Goal: Task Accomplishment & Management: Manage account settings

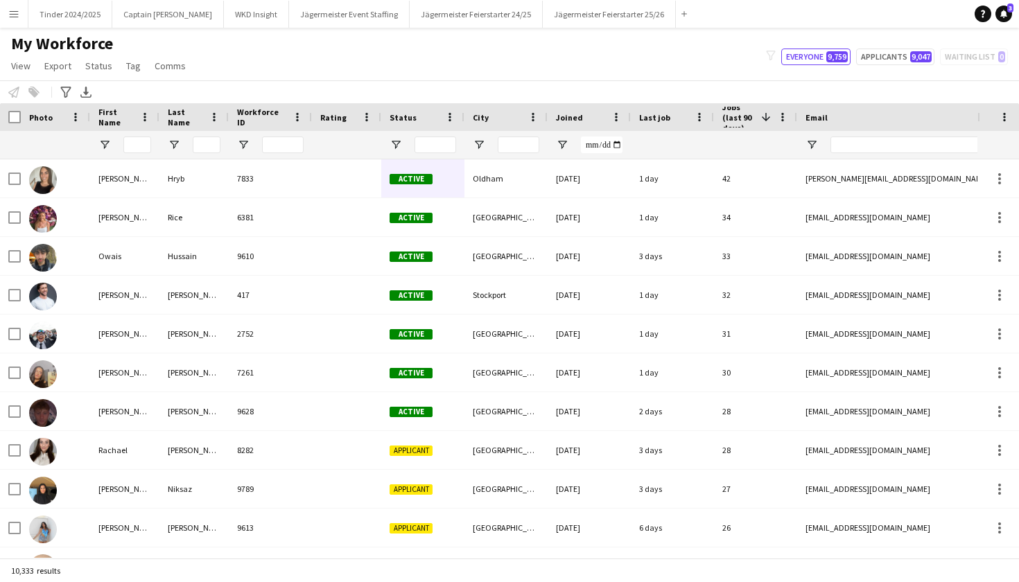
click at [0, 16] on button "Menu" at bounding box center [14, 14] width 28 height 28
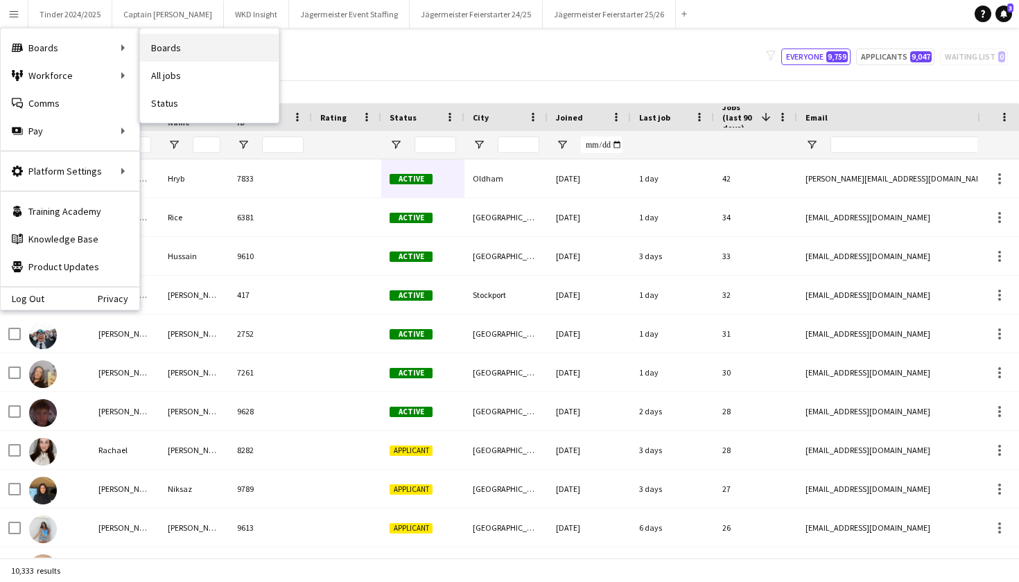
click at [182, 49] on link "Boards" at bounding box center [209, 48] width 139 height 28
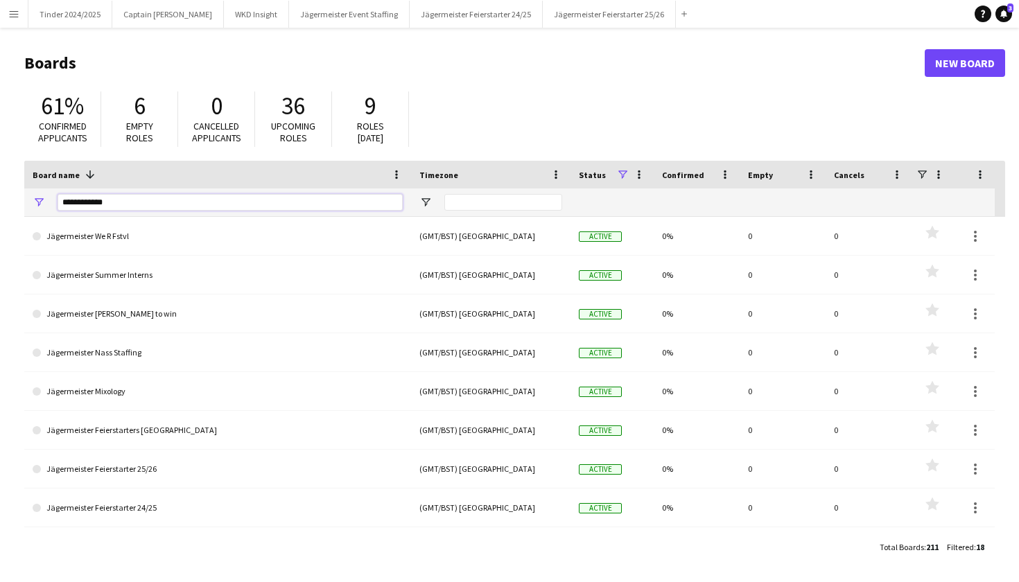
drag, startPoint x: 137, startPoint y: 205, endPoint x: 0, endPoint y: 201, distance: 136.6
click at [0, 201] on main "Boards New Board 61% Confirmed applicants 6 Empty roles 0 Cancelled applicants …" at bounding box center [509, 305] width 1019 height 554
type input "***"
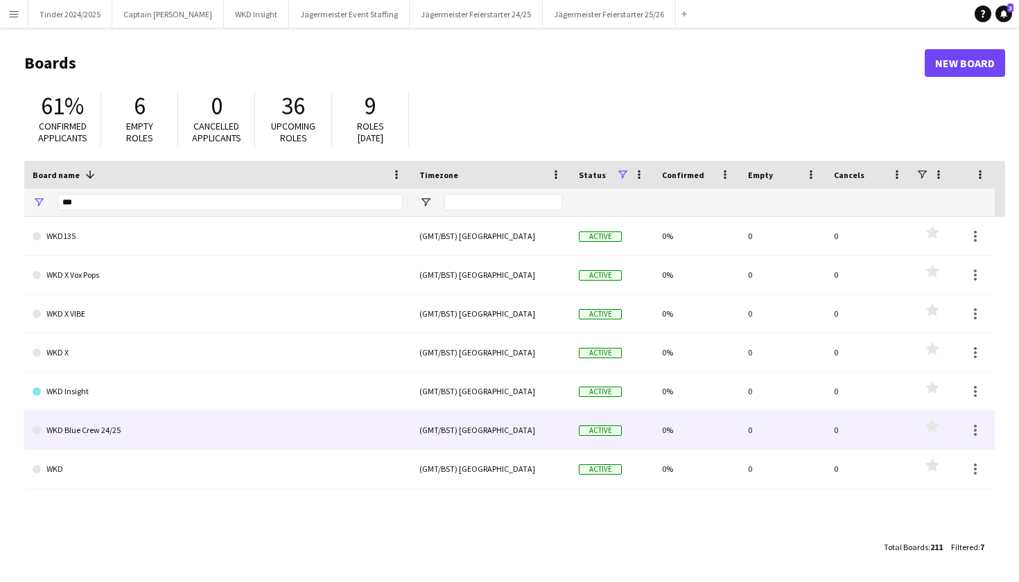
click at [119, 428] on link "WKD Blue Crew 24/25" at bounding box center [218, 430] width 370 height 39
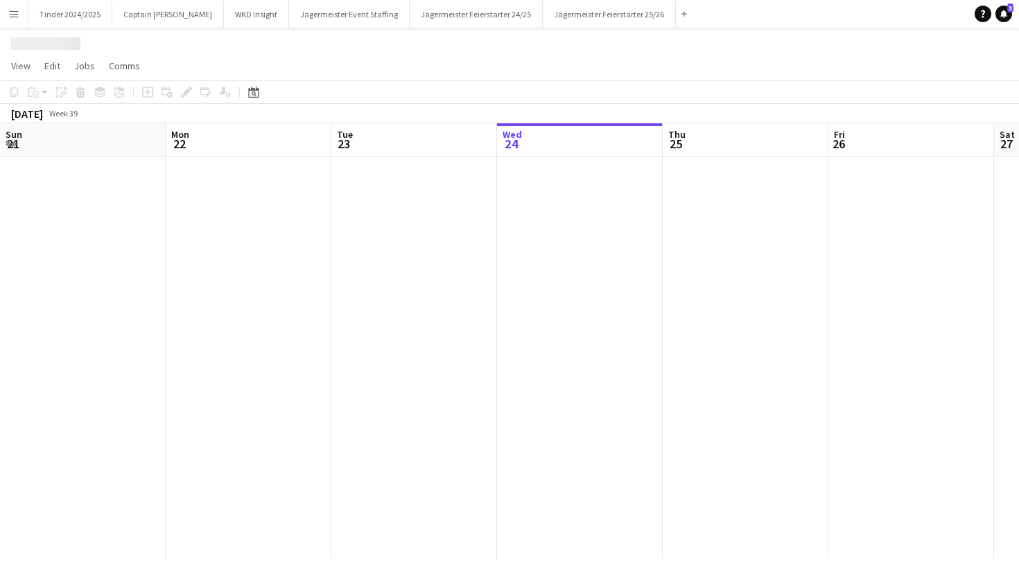
scroll to position [0, 331]
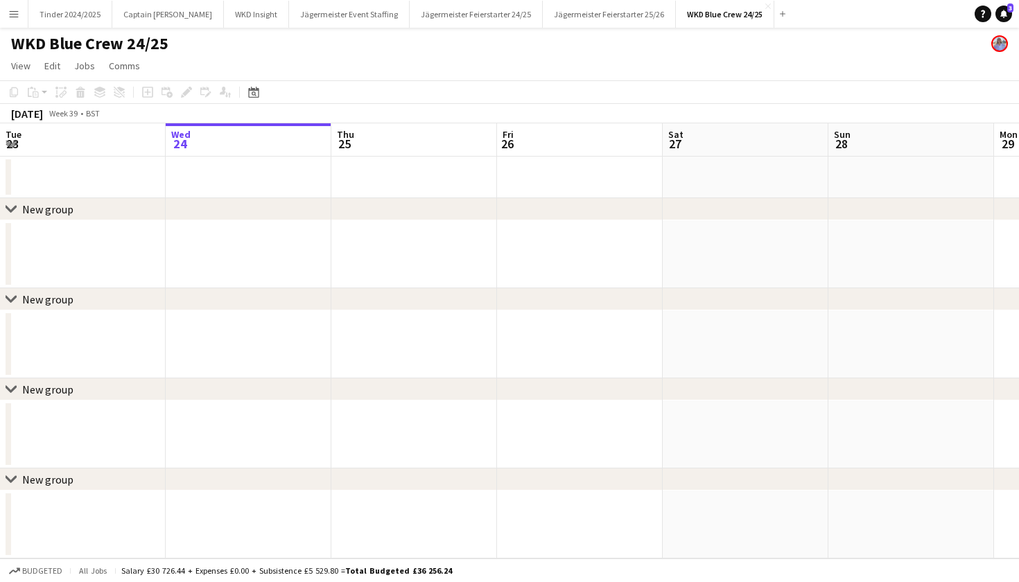
click at [237, 168] on app-date-cell at bounding box center [249, 178] width 166 height 42
click at [149, 89] on icon "Add job" at bounding box center [147, 92] width 11 height 11
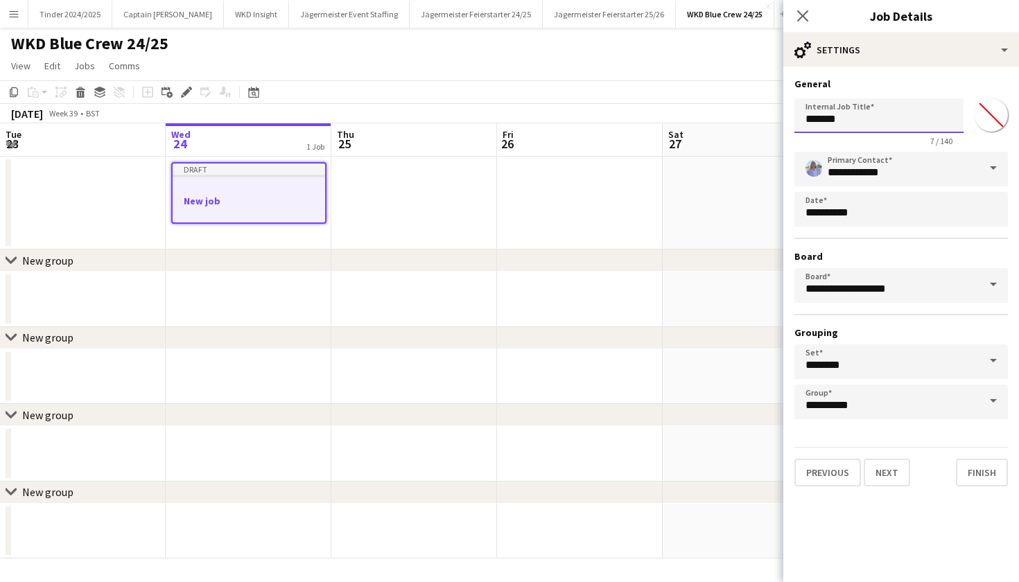
click at [877, 124] on input "*******" at bounding box center [878, 115] width 169 height 35
drag, startPoint x: 857, startPoint y: 121, endPoint x: 714, endPoint y: 118, distance: 142.8
click at [714, 118] on body "Menu Boards Boards Boards All jobs Status Workforce Workforce My Workforce Recr…" at bounding box center [509, 291] width 1019 height 582
click at [826, 116] on input "********" at bounding box center [878, 115] width 169 height 35
click at [847, 128] on input "*******" at bounding box center [878, 115] width 169 height 35
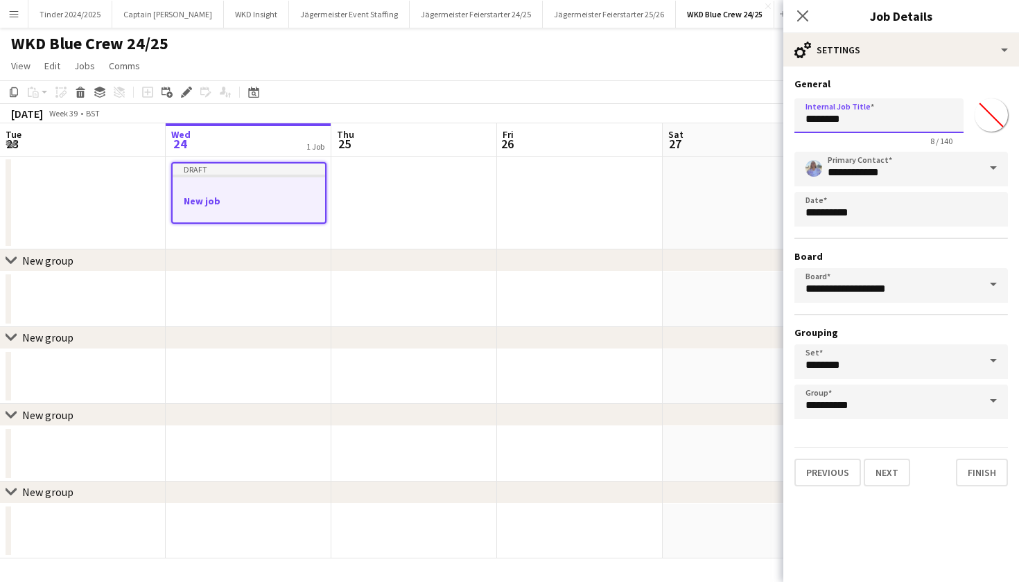
click at [826, 116] on input "*******" at bounding box center [878, 115] width 169 height 35
click at [886, 121] on input "********" at bounding box center [878, 115] width 169 height 35
type input "**********"
click at [850, 70] on div "**********" at bounding box center [901, 282] width 236 height 431
click at [912, 178] on input "**********" at bounding box center [901, 169] width 214 height 35
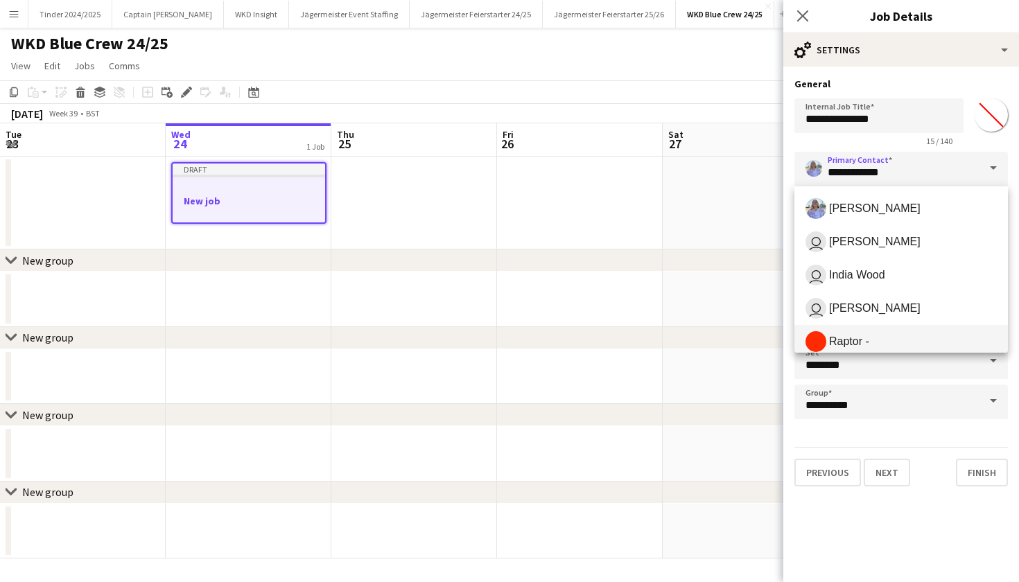
click at [884, 333] on span "Raptor -" at bounding box center [901, 341] width 191 height 21
type input "********"
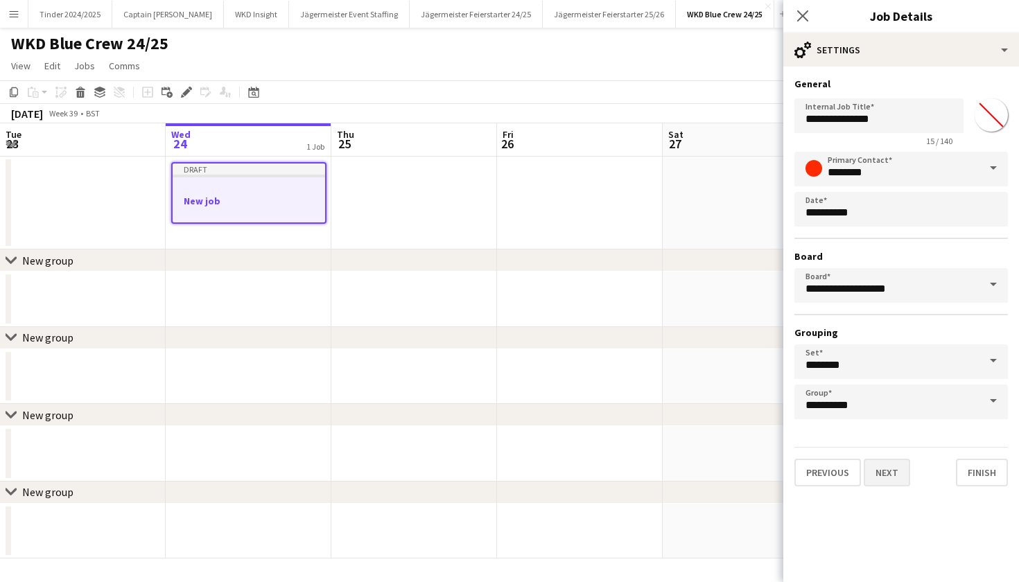
click at [896, 468] on button "Next" at bounding box center [887, 473] width 46 height 28
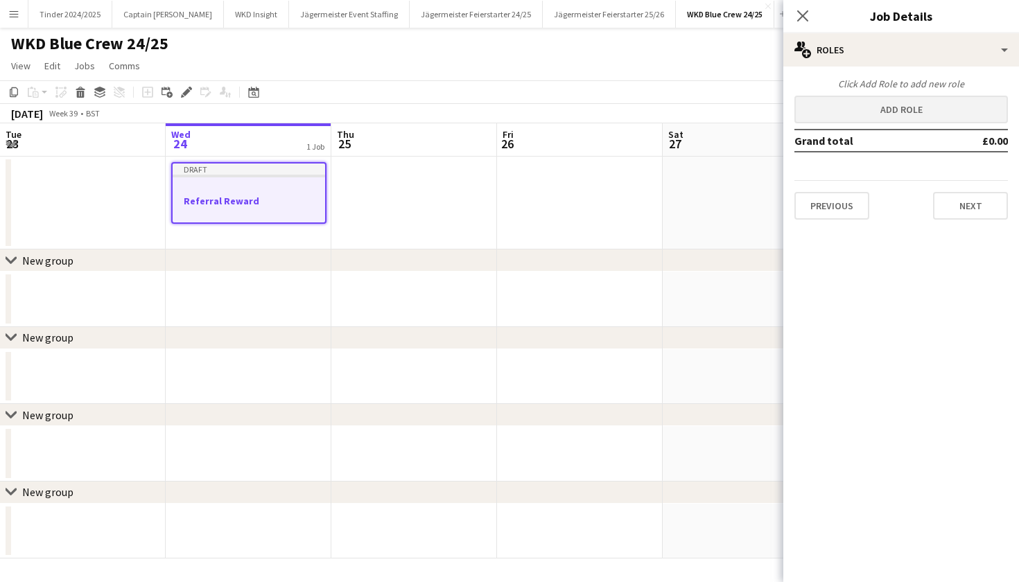
click at [900, 114] on button "Add role" at bounding box center [901, 110] width 214 height 28
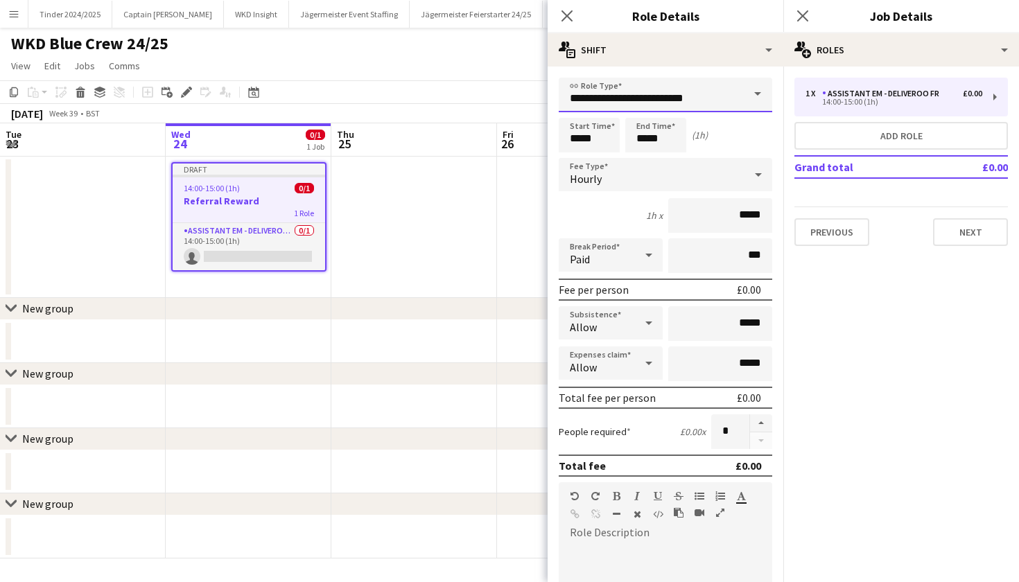
click at [702, 95] on input "**********" at bounding box center [666, 95] width 214 height 35
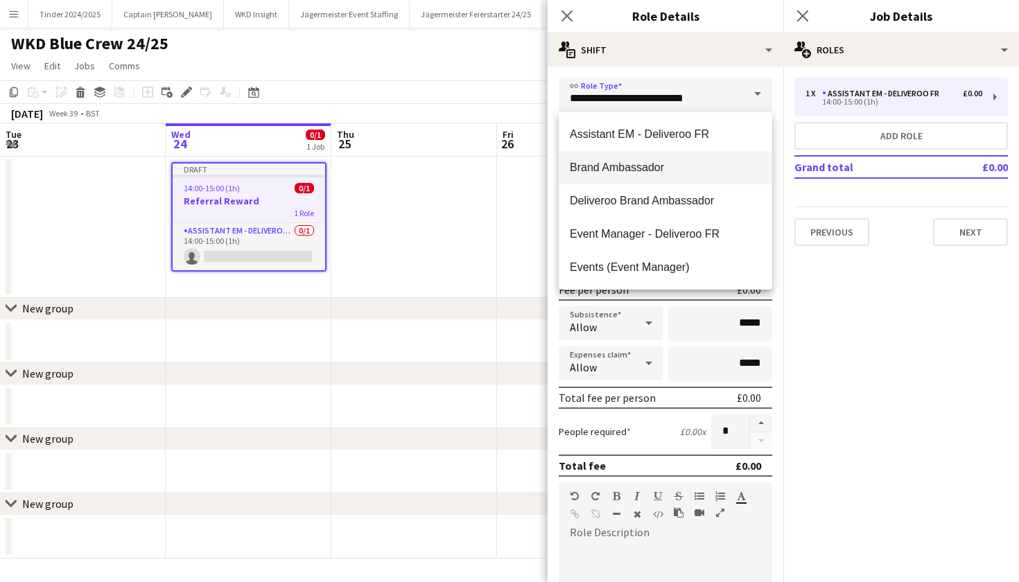
click at [673, 174] on span "Brand Ambassador" at bounding box center [665, 167] width 191 height 13
type input "**********"
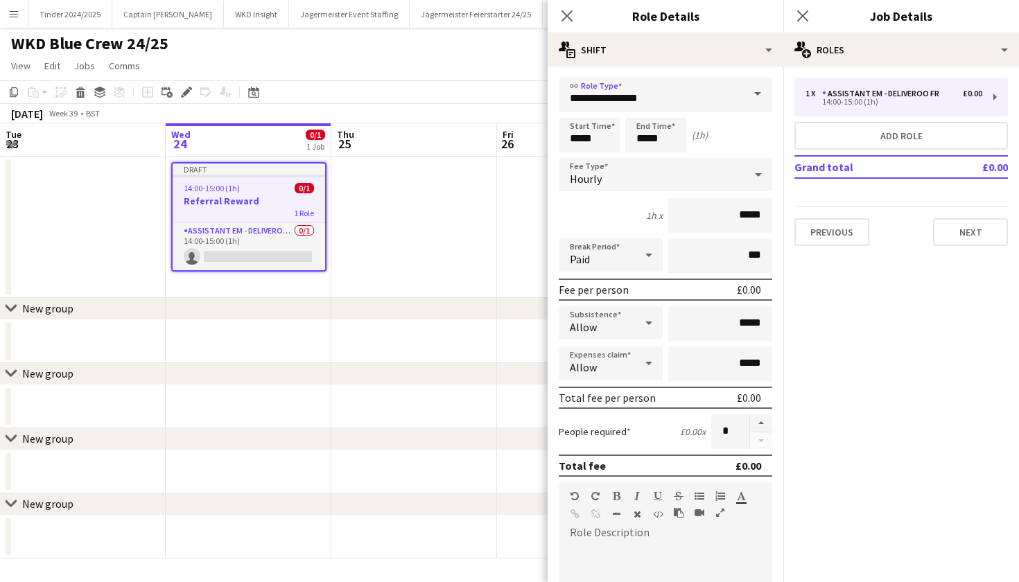
click at [681, 163] on div "Hourly" at bounding box center [652, 174] width 186 height 33
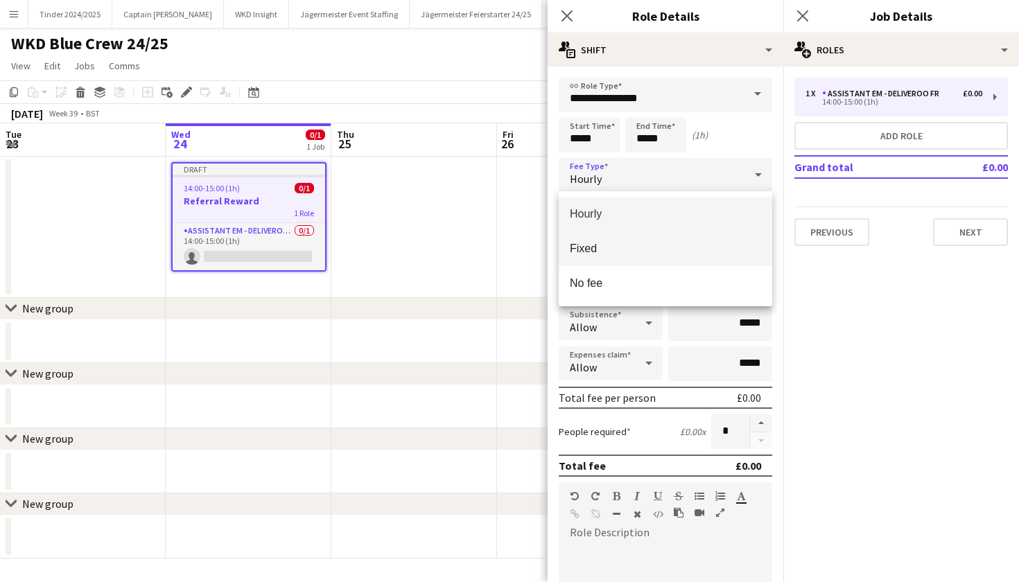
click at [638, 254] on span "Fixed" at bounding box center [665, 248] width 191 height 13
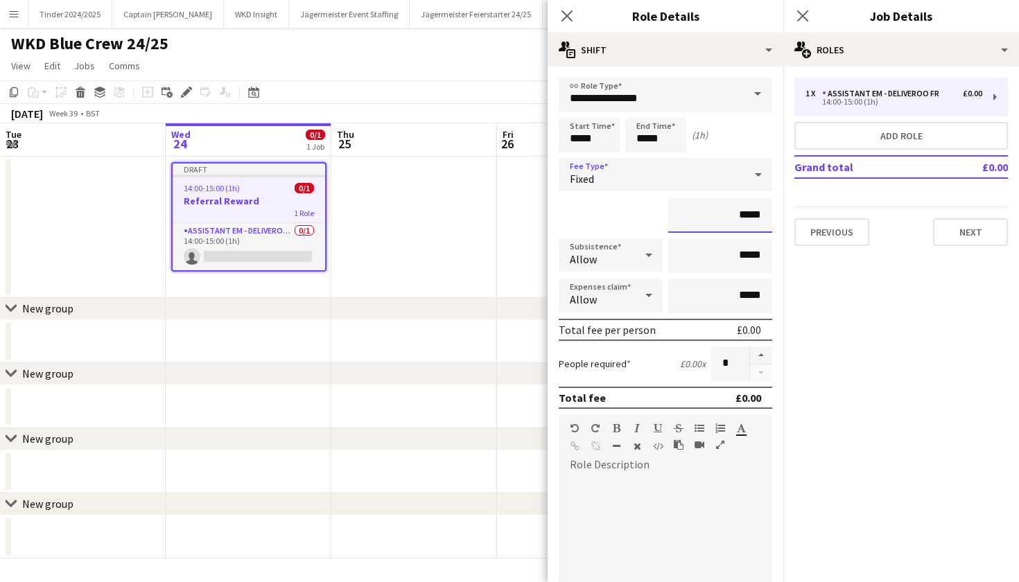
click at [745, 217] on input "*****" at bounding box center [720, 215] width 104 height 35
type input "**"
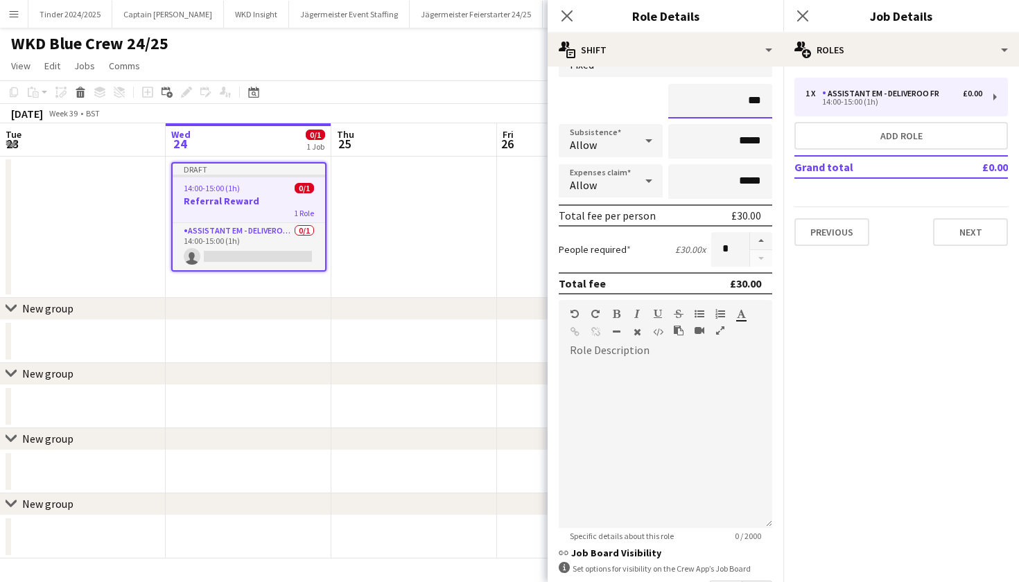
scroll to position [115, 0]
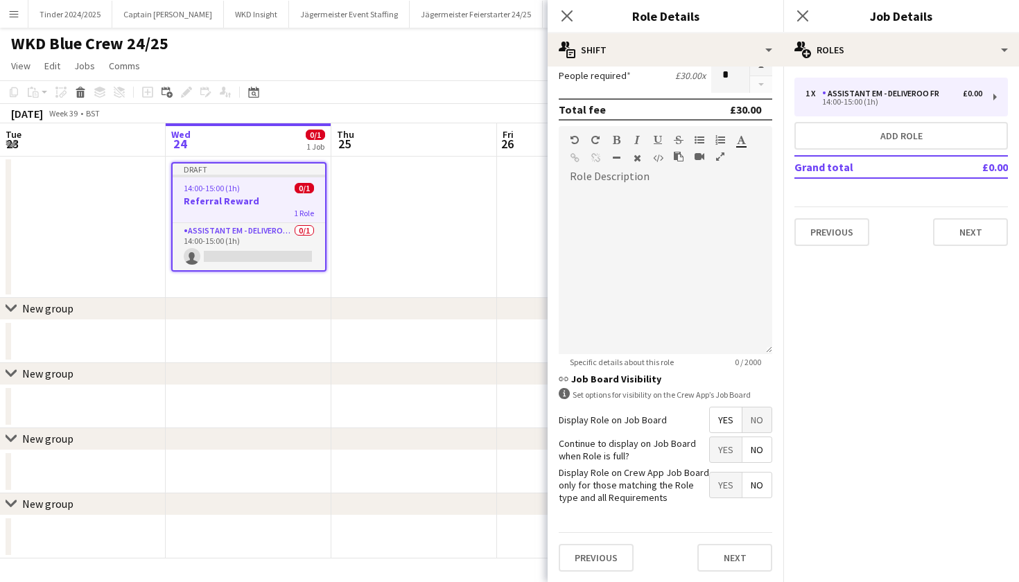
type input "***"
click at [759, 419] on span "No" at bounding box center [756, 420] width 29 height 25
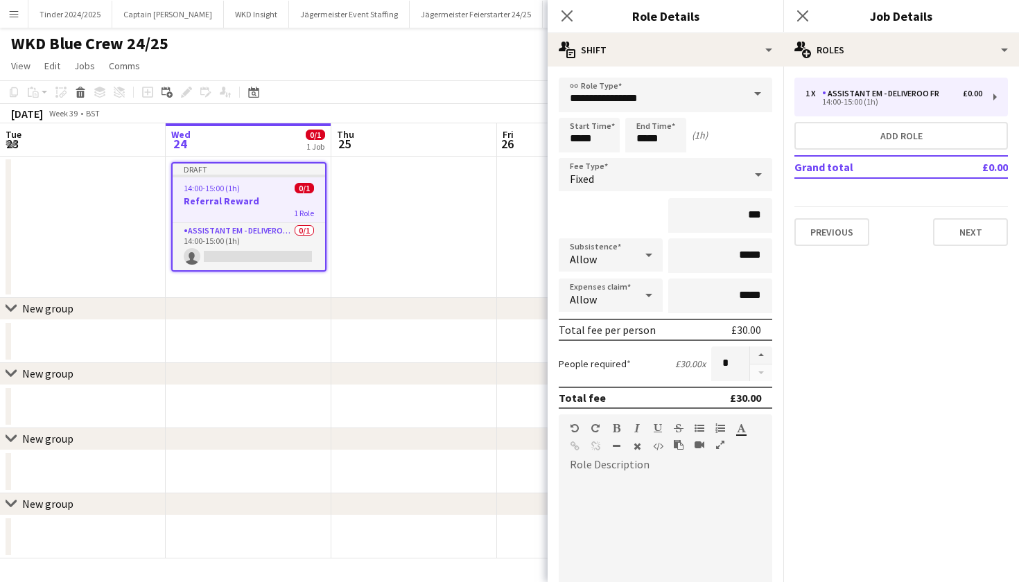
scroll to position [0, 0]
click at [762, 357] on button "button" at bounding box center [761, 356] width 22 height 18
type input "*"
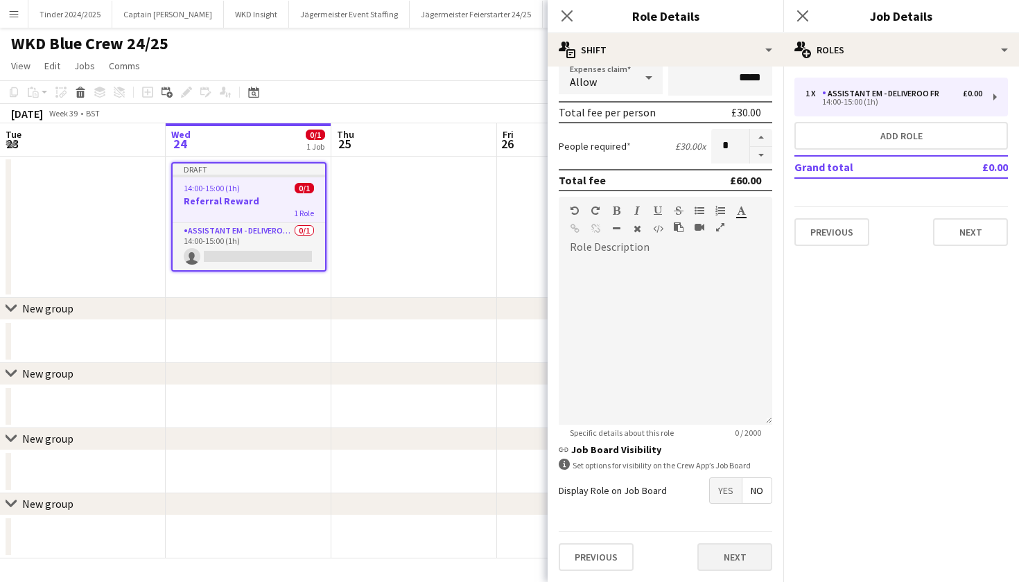
scroll to position [218, 0]
click at [736, 567] on button "Next" at bounding box center [734, 557] width 75 height 28
type input "******"
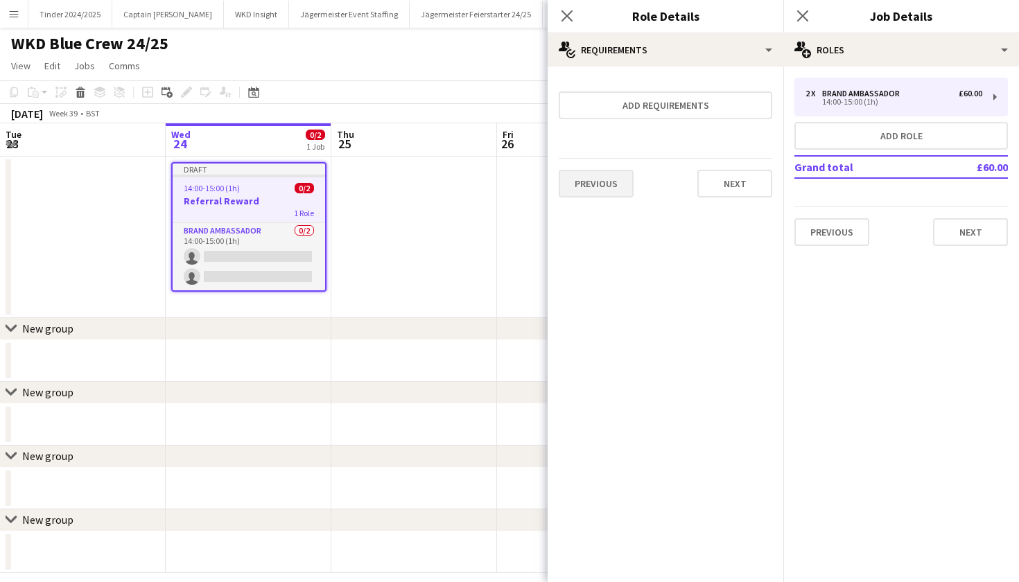
click at [570, 173] on button "Previous" at bounding box center [596, 184] width 75 height 28
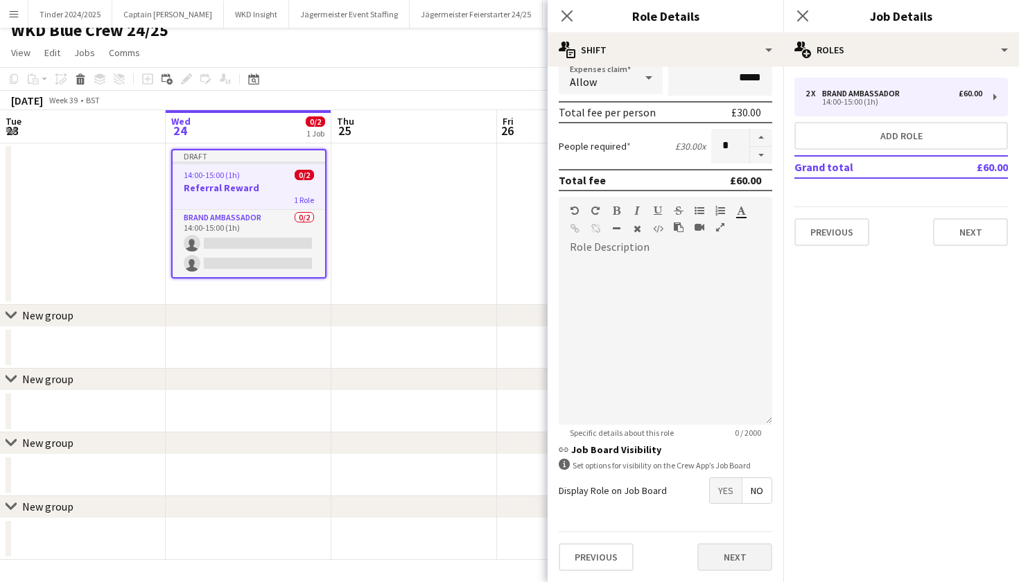
scroll to position [218, 0]
click at [727, 544] on button "Next" at bounding box center [734, 557] width 75 height 28
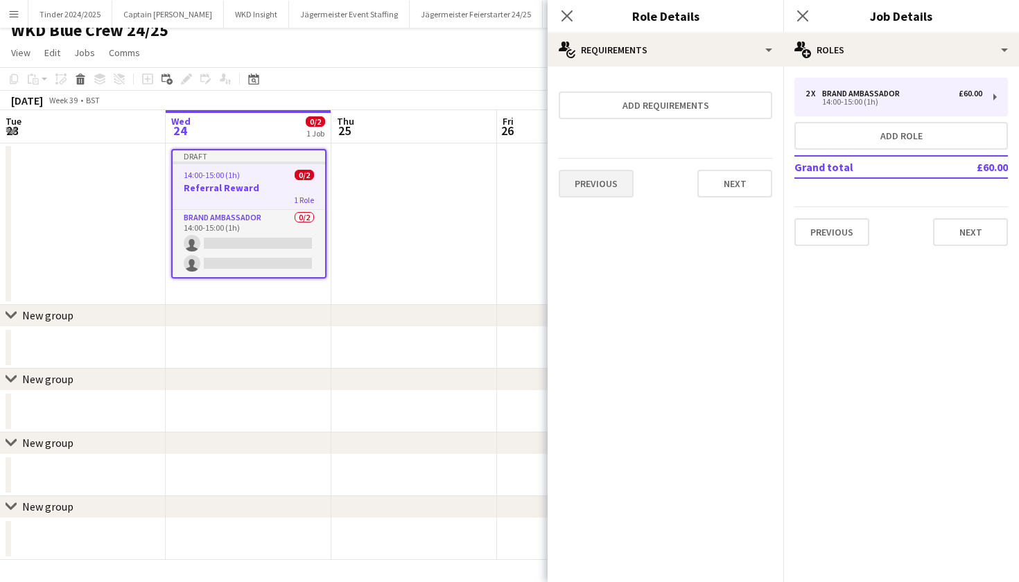
click at [623, 185] on button "Previous" at bounding box center [596, 184] width 75 height 28
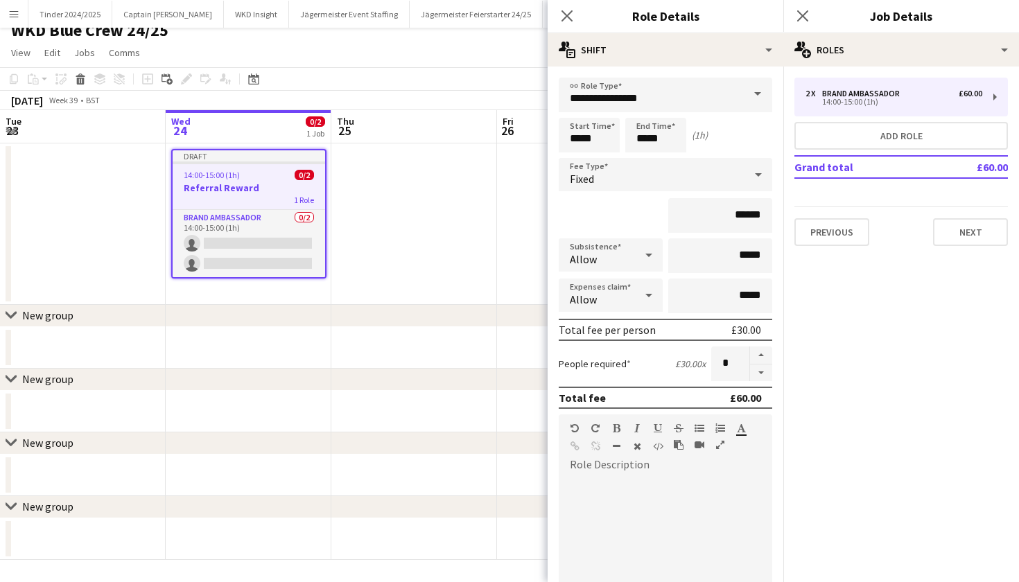
click at [623, 470] on div at bounding box center [666, 555] width 214 height 176
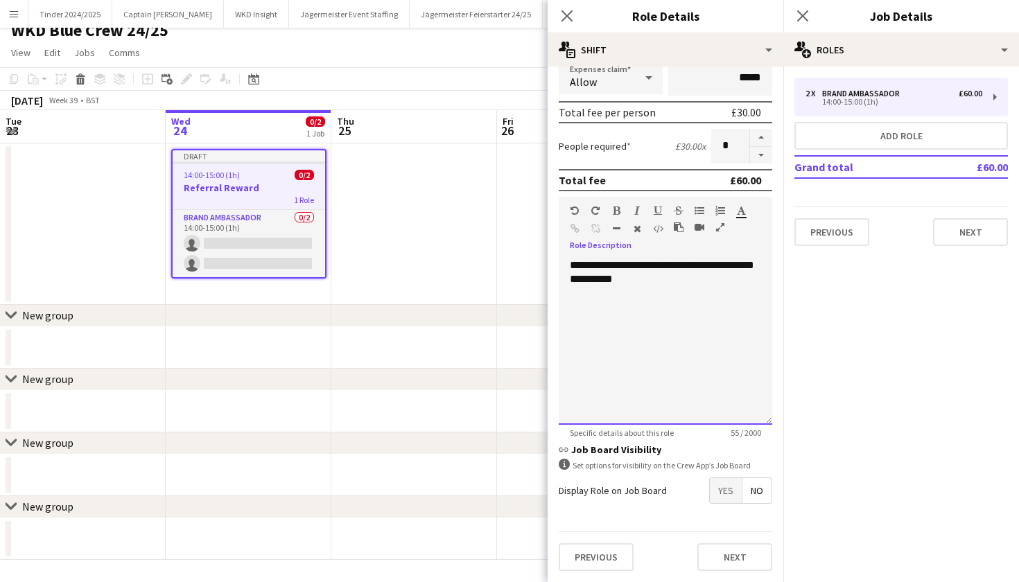
scroll to position [218, 0]
click at [722, 565] on button "Next" at bounding box center [734, 557] width 75 height 28
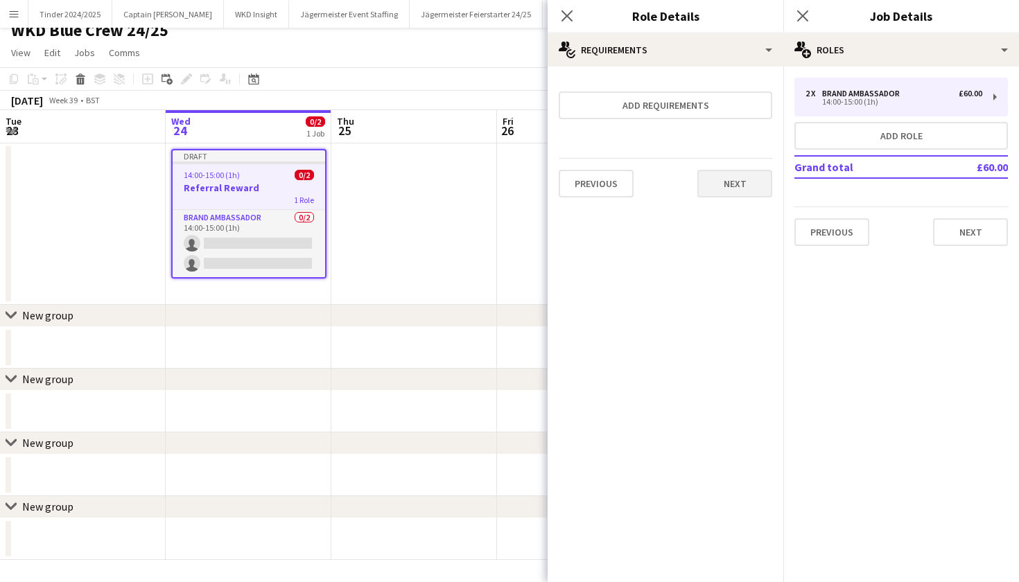
click at [721, 184] on button "Next" at bounding box center [734, 184] width 75 height 28
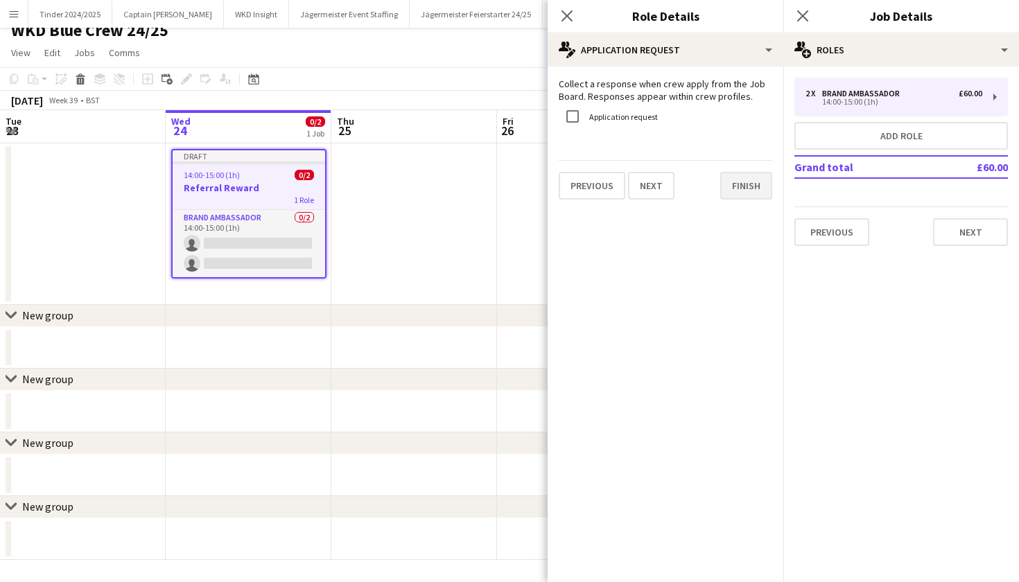
click at [772, 185] on button "Finish" at bounding box center [746, 186] width 52 height 28
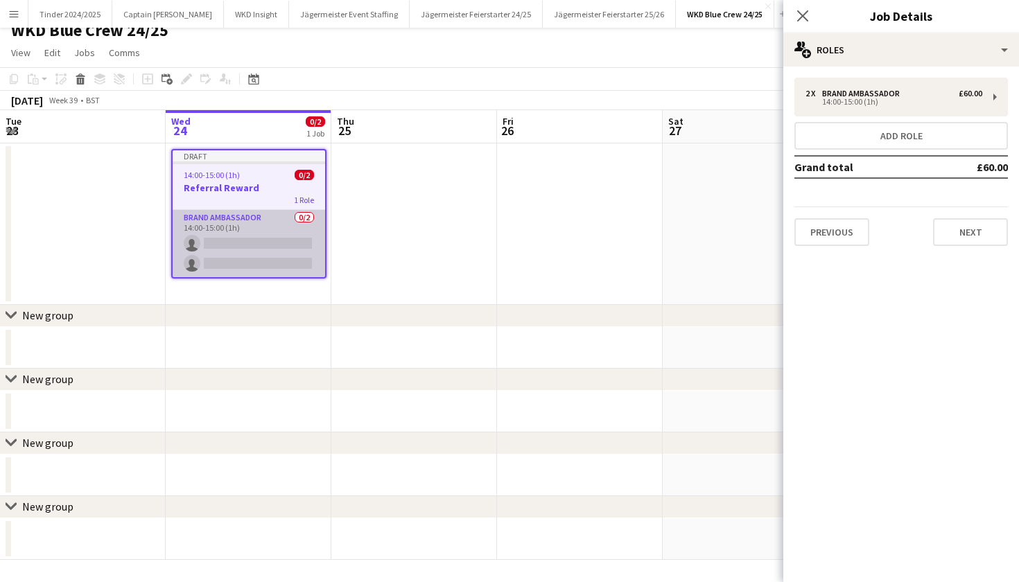
click at [277, 245] on app-card-role "Brand Ambassador 0/2 14:00-15:00 (1h) single-neutral-actions single-neutral-act…" at bounding box center [249, 243] width 153 height 67
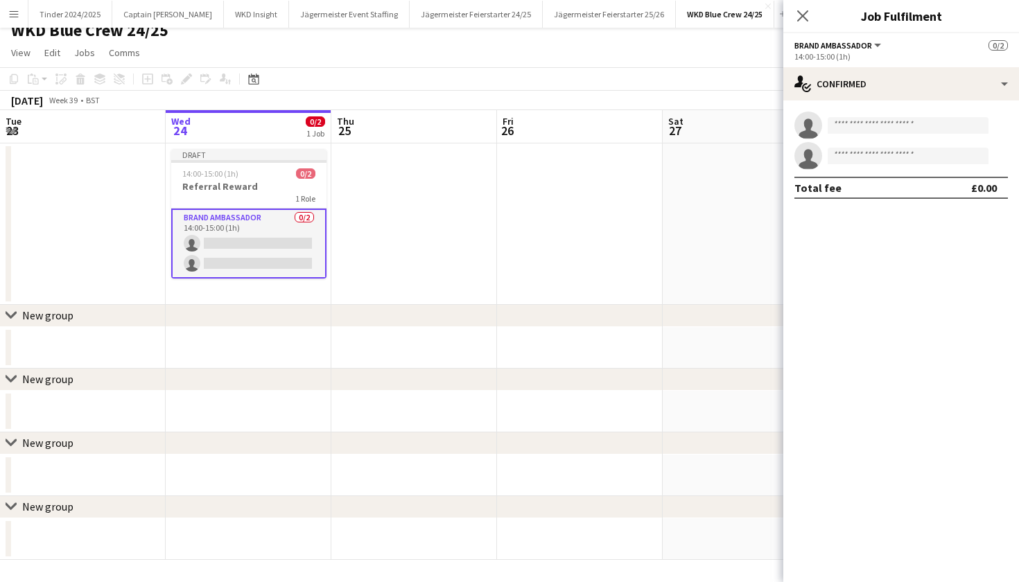
click at [885, 136] on app-invite-slot "single-neutral-actions" at bounding box center [901, 126] width 236 height 28
click at [880, 124] on input at bounding box center [908, 125] width 161 height 17
type input "*"
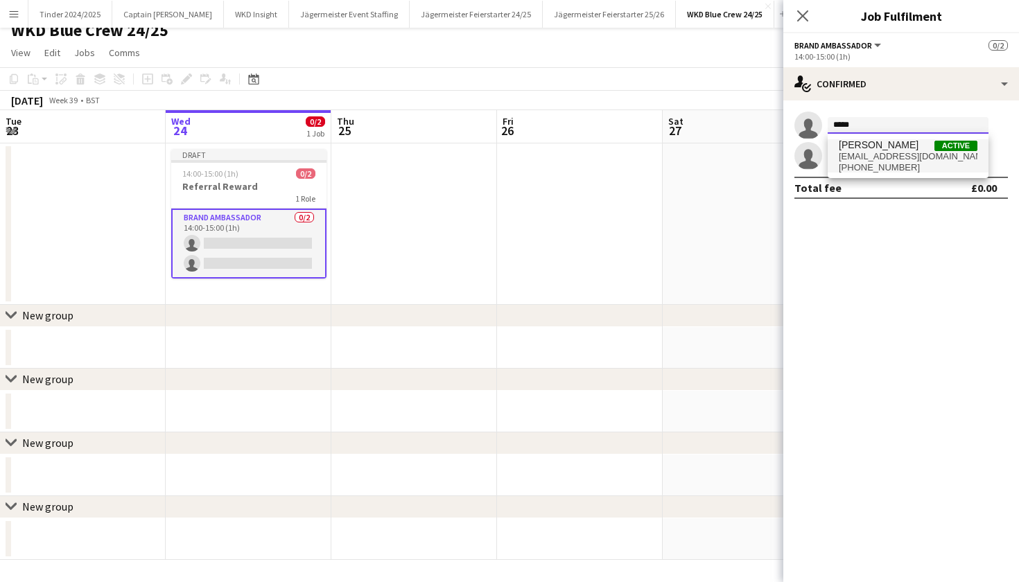
type input "*****"
click at [894, 147] on span "[PERSON_NAME]" at bounding box center [879, 145] width 80 height 12
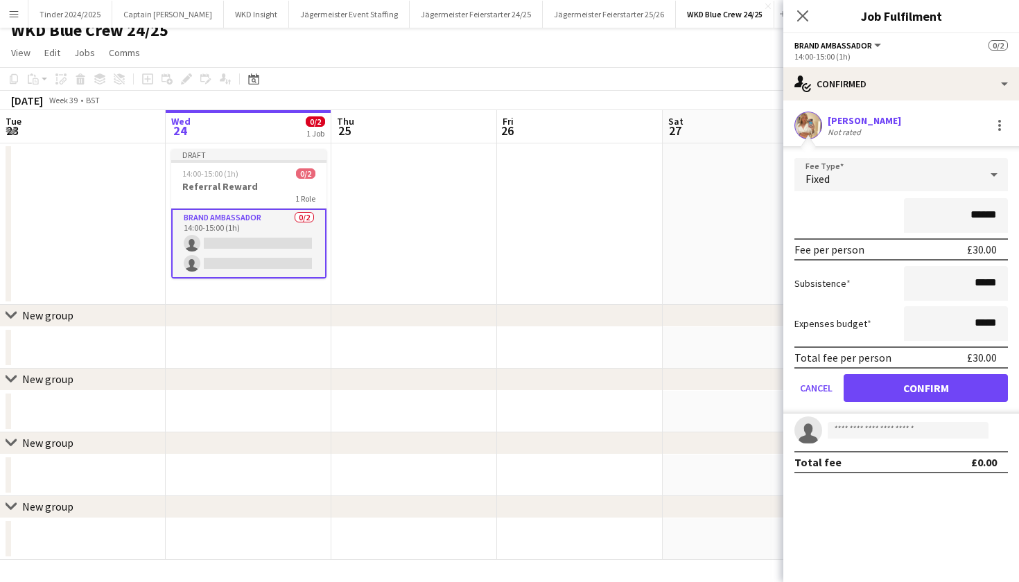
click at [905, 399] on button "Confirm" at bounding box center [926, 388] width 164 height 28
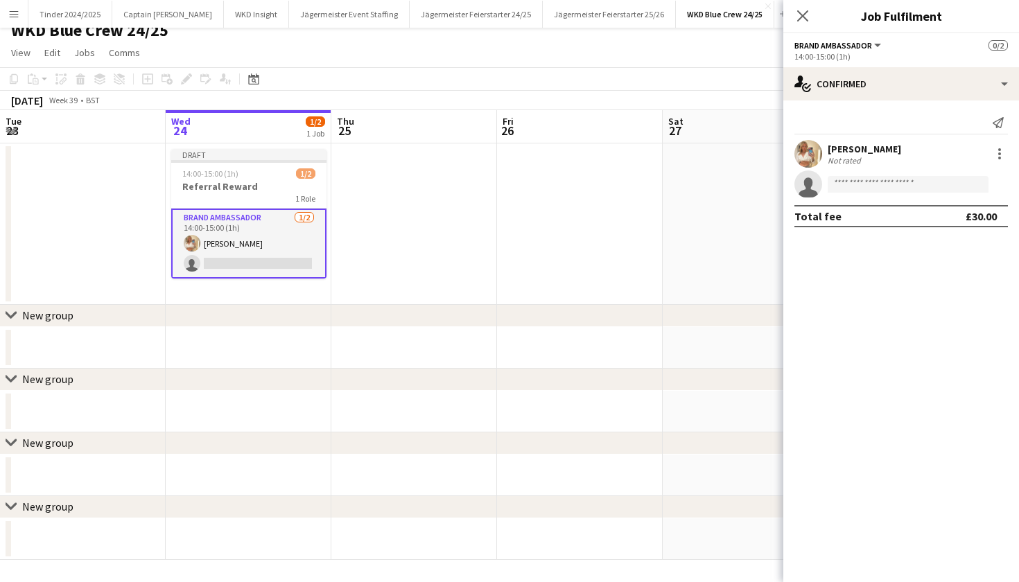
click at [22, 16] on button "Menu" at bounding box center [14, 14] width 28 height 28
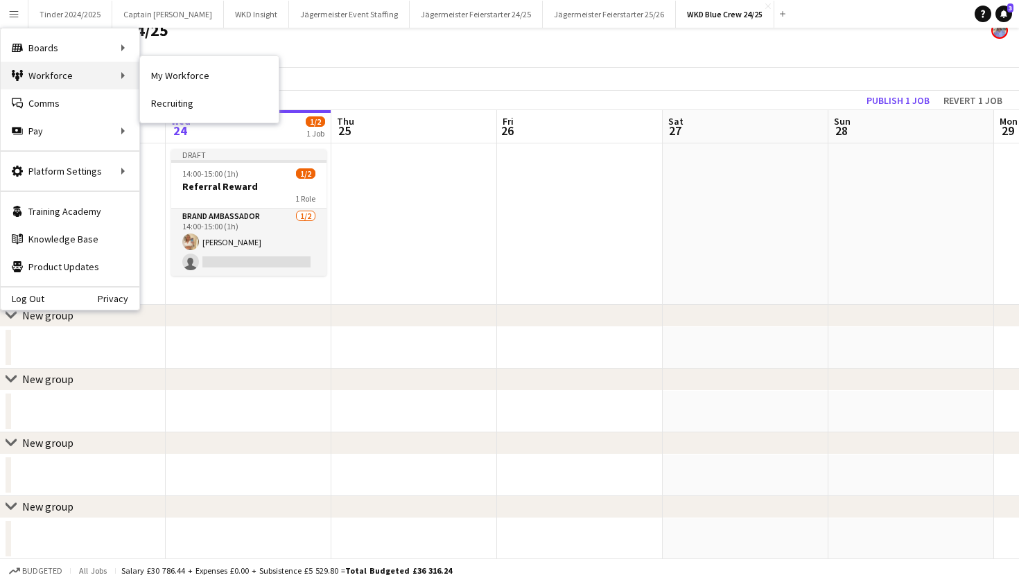
click at [46, 69] on div "Workforce Workforce" at bounding box center [70, 76] width 139 height 28
click at [200, 82] on link "My Workforce" at bounding box center [209, 76] width 139 height 28
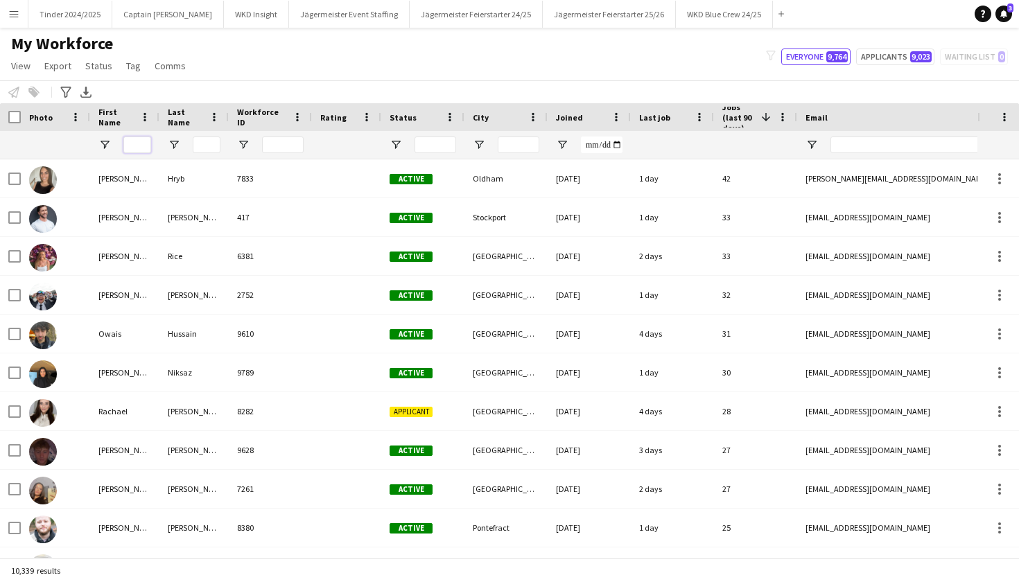
click at [135, 145] on input "First Name Filter Input" at bounding box center [137, 145] width 28 height 17
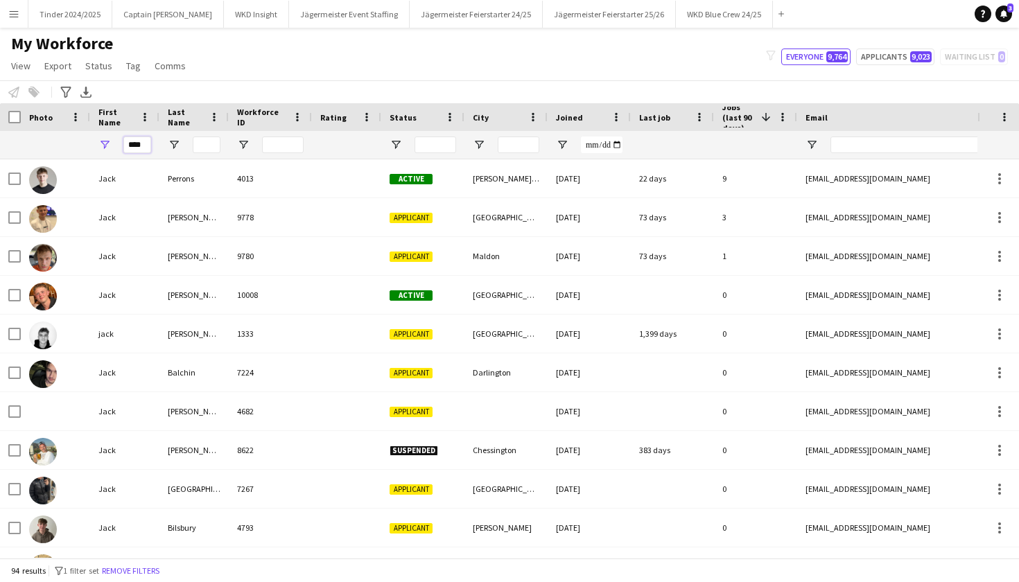
type input "****"
click at [204, 146] on input "Last Name Filter Input" at bounding box center [207, 145] width 28 height 17
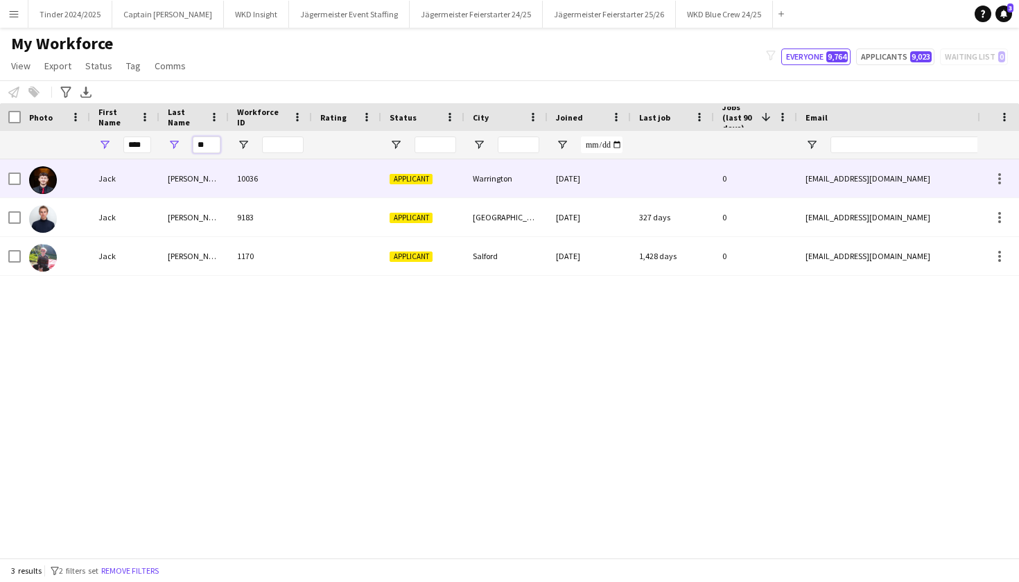
type input "**"
click at [150, 175] on div "Jack" at bounding box center [124, 178] width 69 height 38
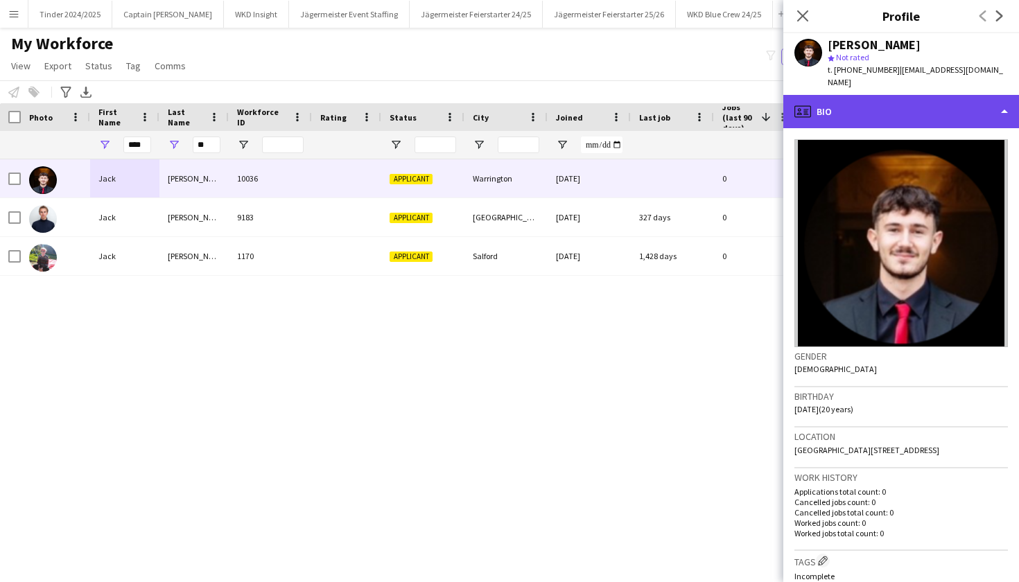
click at [989, 95] on div "profile Bio" at bounding box center [901, 111] width 236 height 33
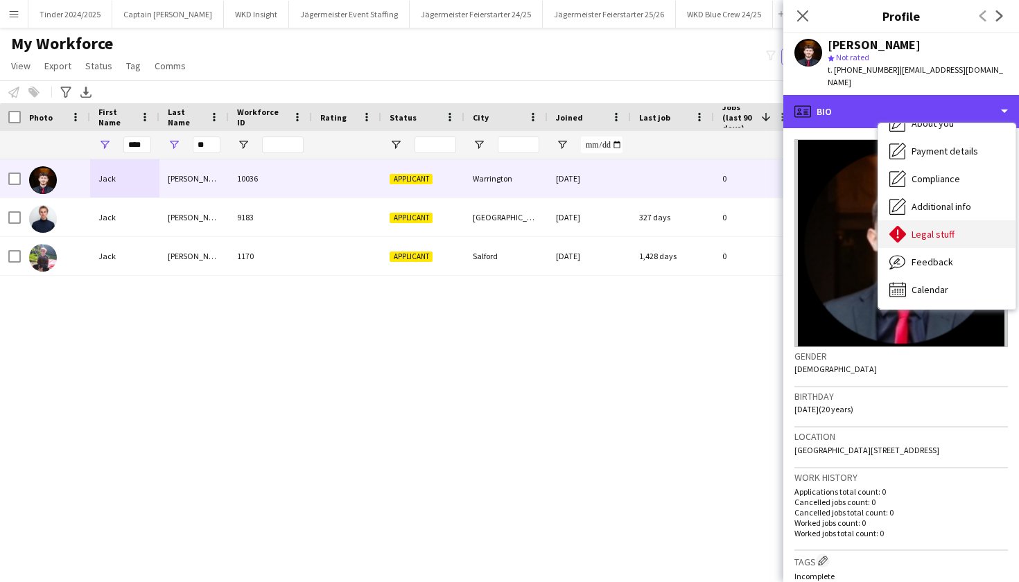
scroll to position [75, 0]
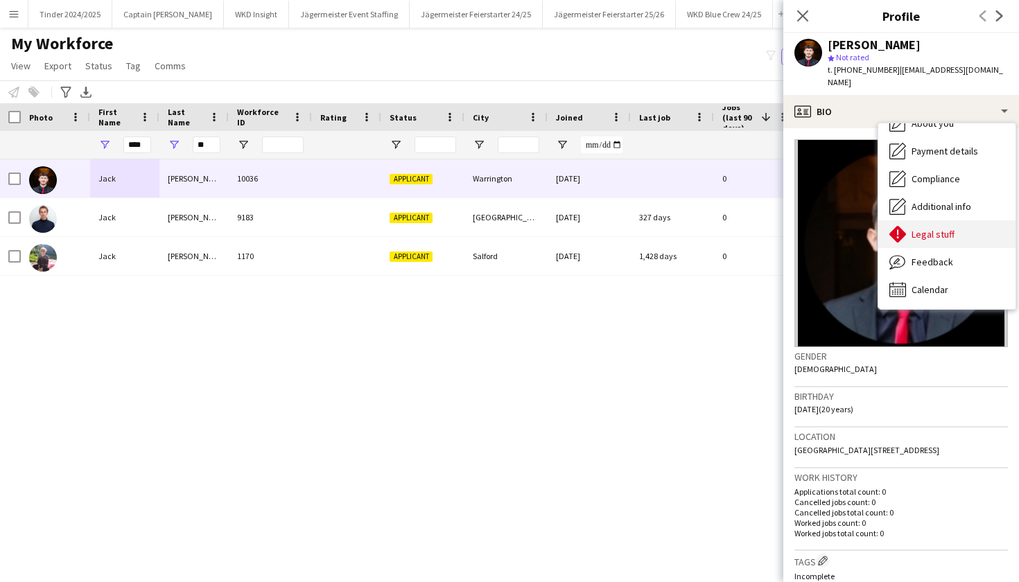
click at [940, 228] on span "Legal stuff" at bounding box center [933, 234] width 43 height 12
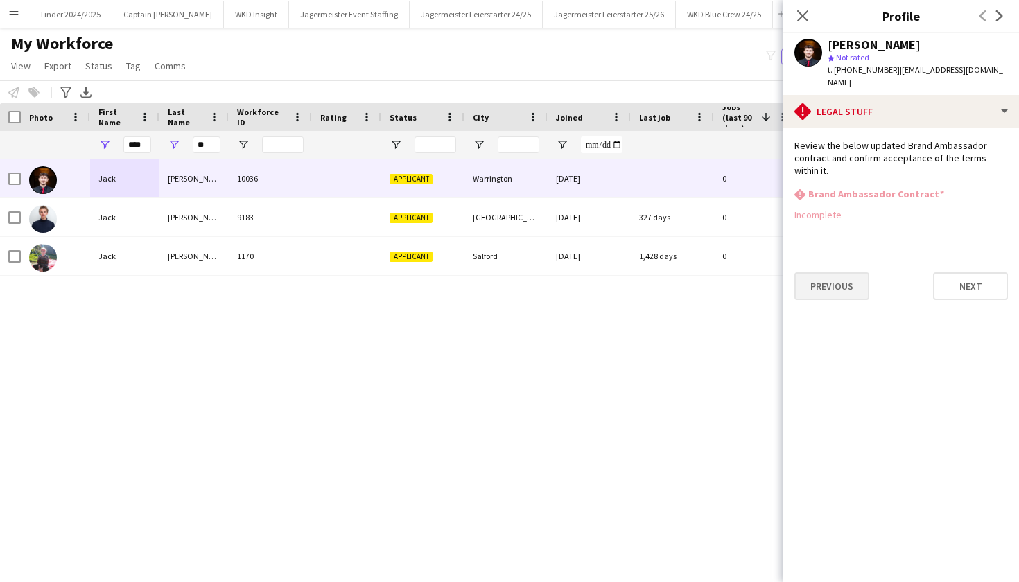
click at [837, 272] on button "Previous" at bounding box center [831, 286] width 75 height 28
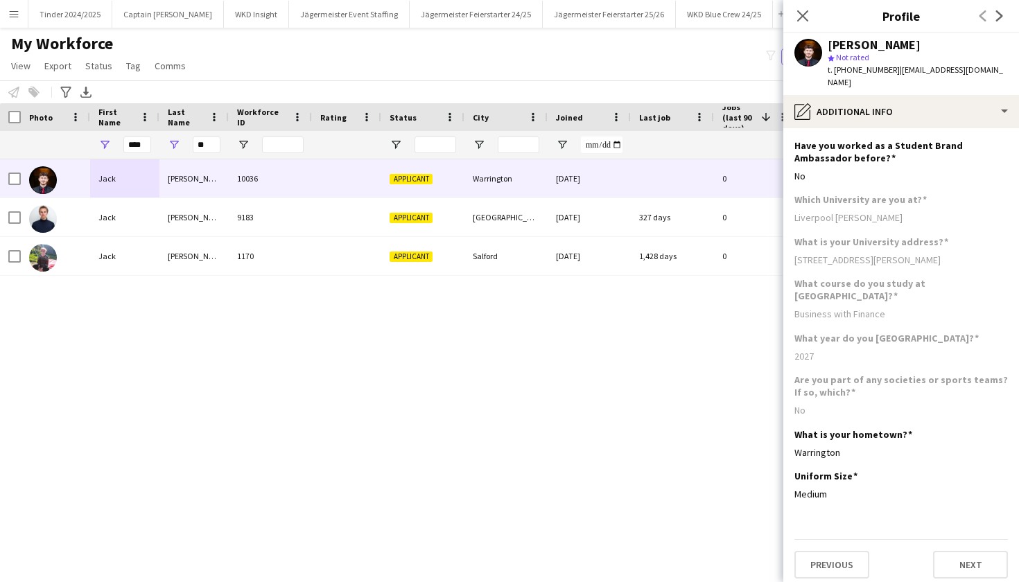
scroll to position [0, 0]
click at [797, 18] on icon "Close pop-in" at bounding box center [802, 15] width 13 height 13
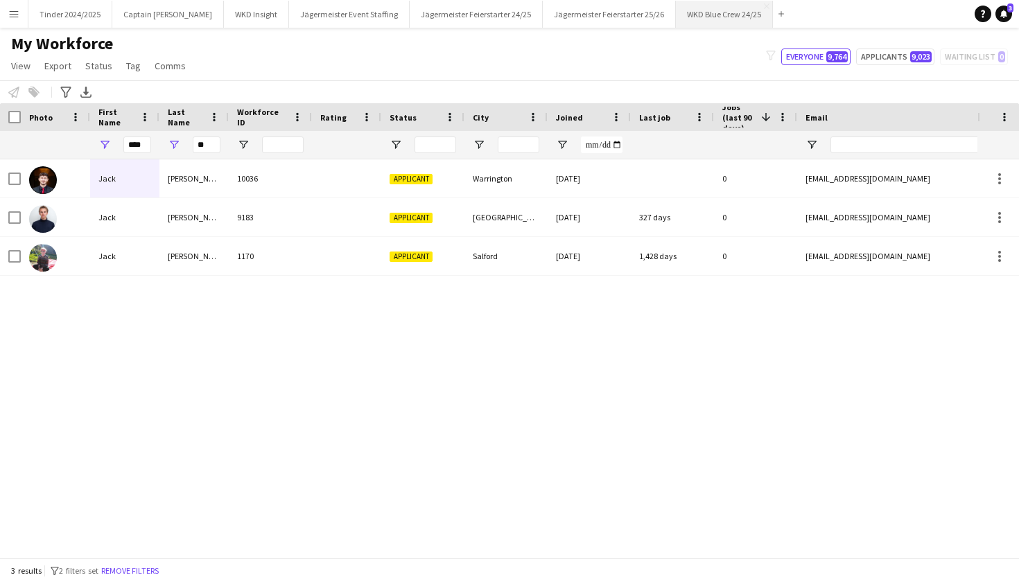
click at [691, 17] on button "WKD Blue Crew 24/25 Close" at bounding box center [724, 14] width 97 height 27
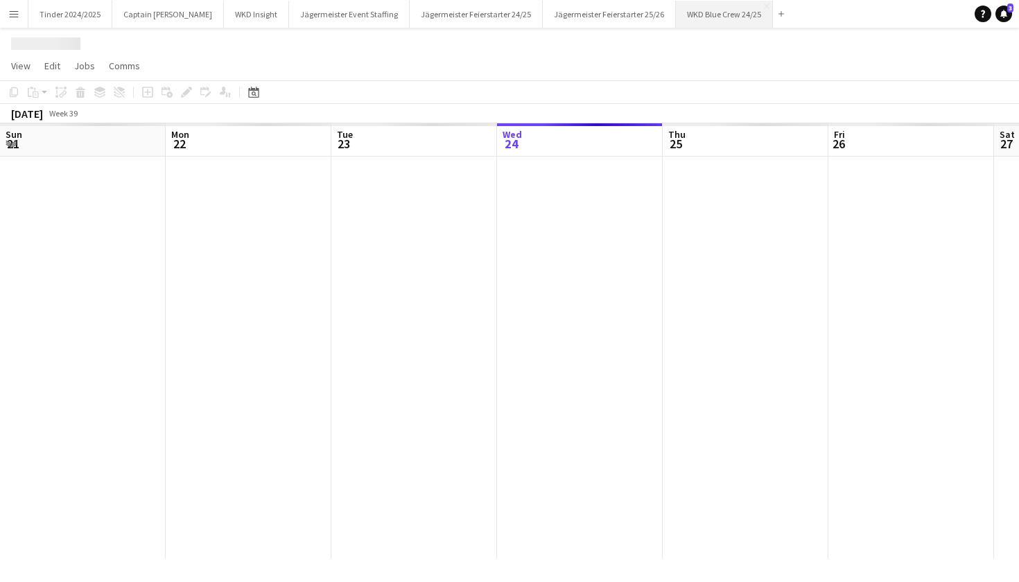
scroll to position [0, 331]
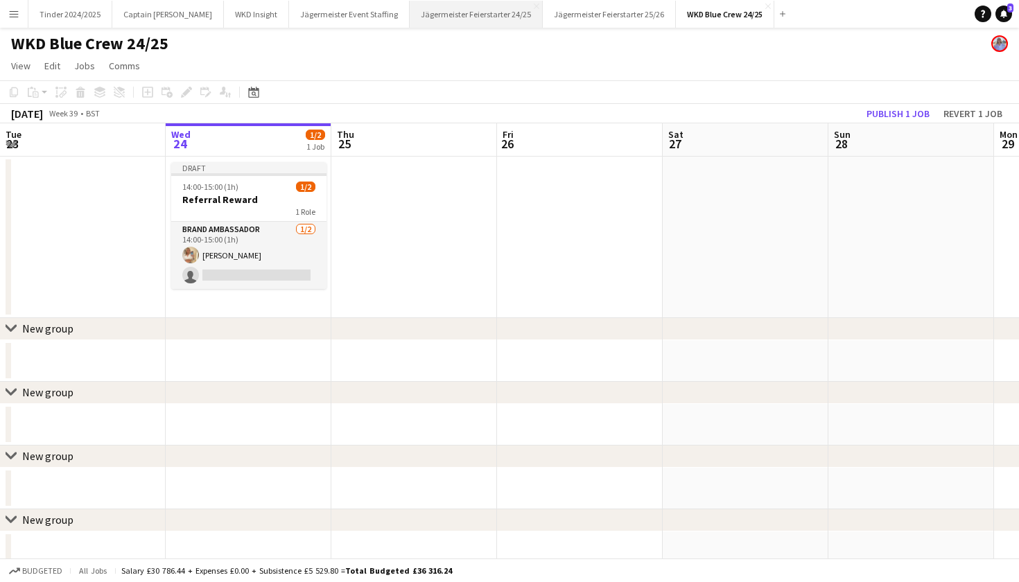
click at [426, 19] on button "Jägermeister Feierstarter 24/25 Close" at bounding box center [476, 14] width 133 height 27
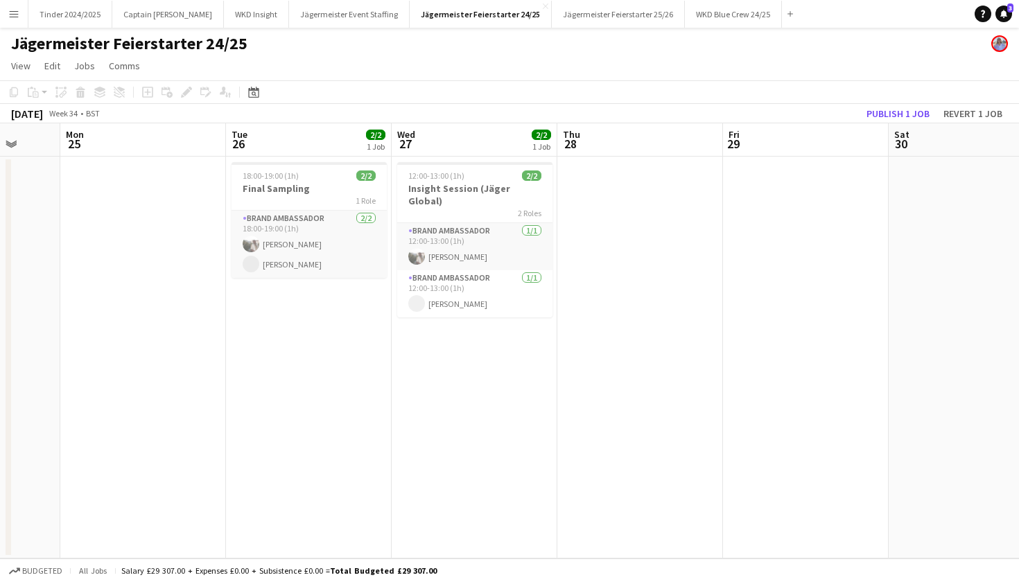
scroll to position [0, 394]
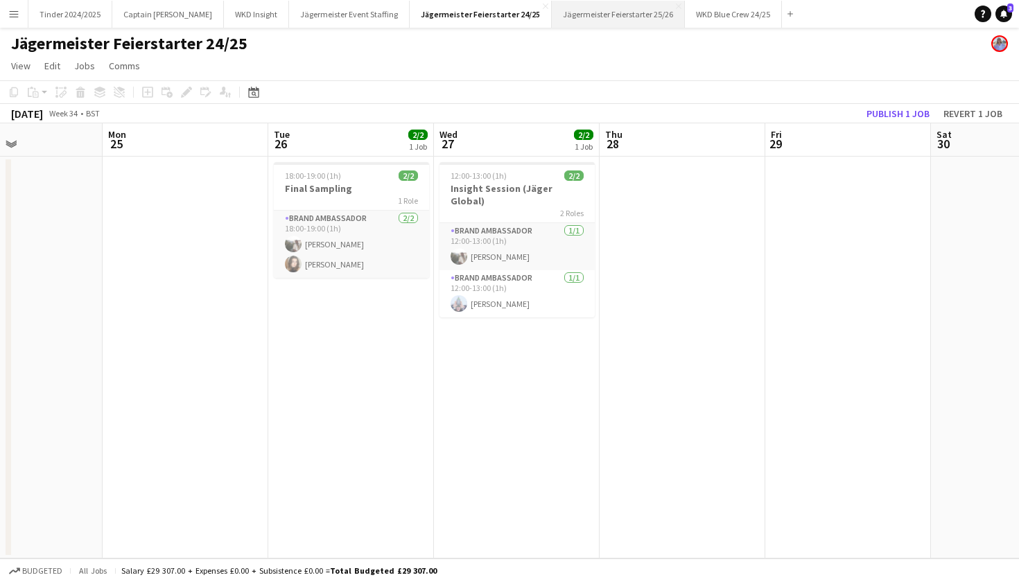
click at [577, 12] on button "Jägermeister Feierstarter 25/26 Close" at bounding box center [618, 14] width 133 height 27
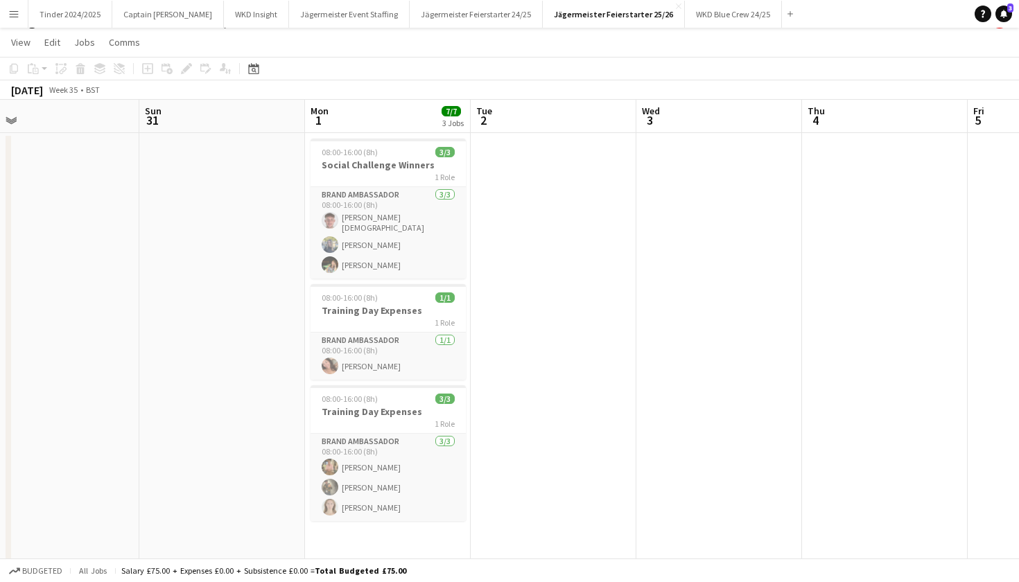
scroll to position [34, 0]
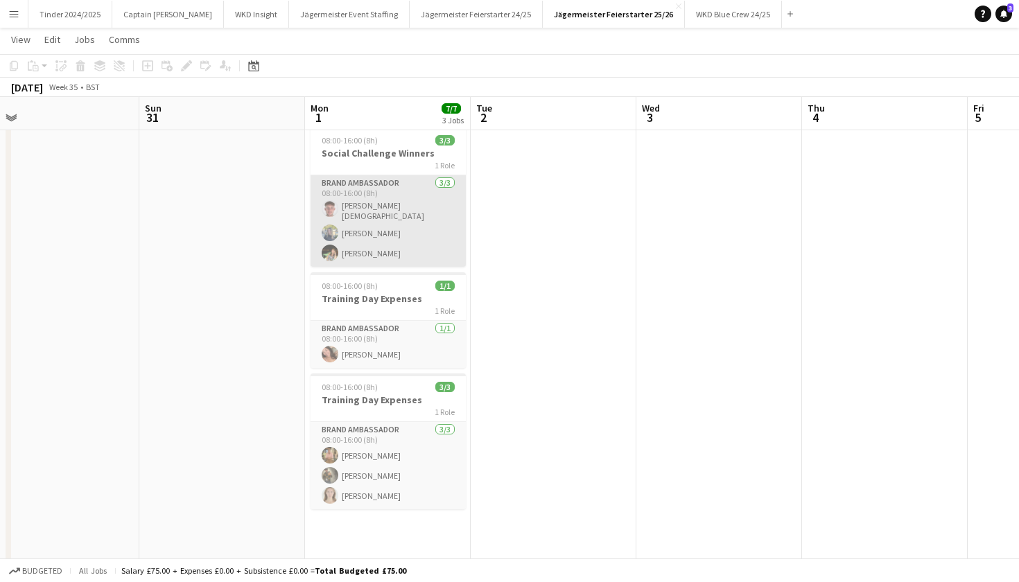
click at [439, 256] on app-card-role "Brand Ambassador [DATE] 08:00-16:00 (8h) [PERSON_NAME] [PERSON_NAME] [PERSON_NA…" at bounding box center [388, 221] width 155 height 92
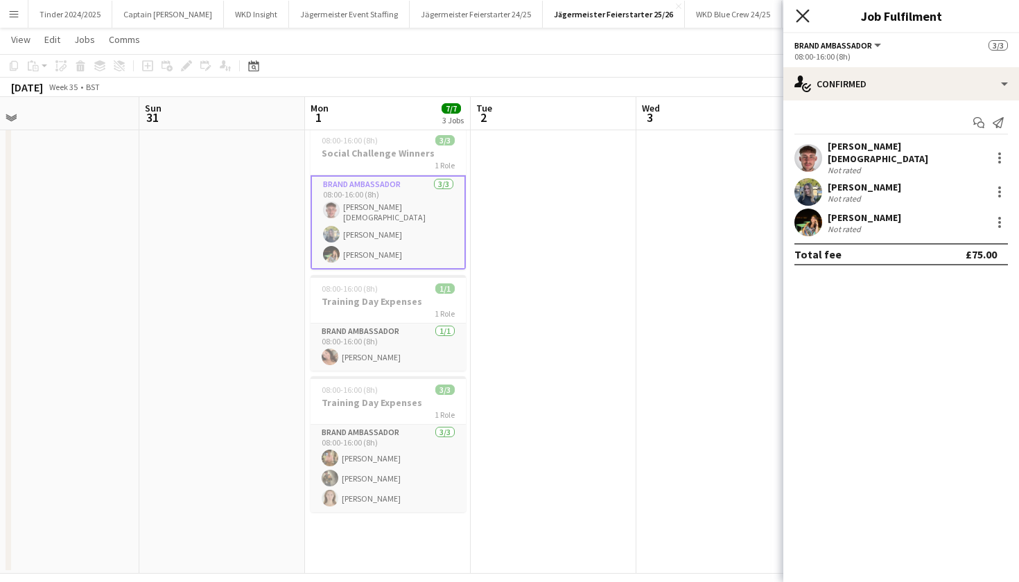
click at [802, 12] on icon "Close pop-in" at bounding box center [802, 15] width 13 height 13
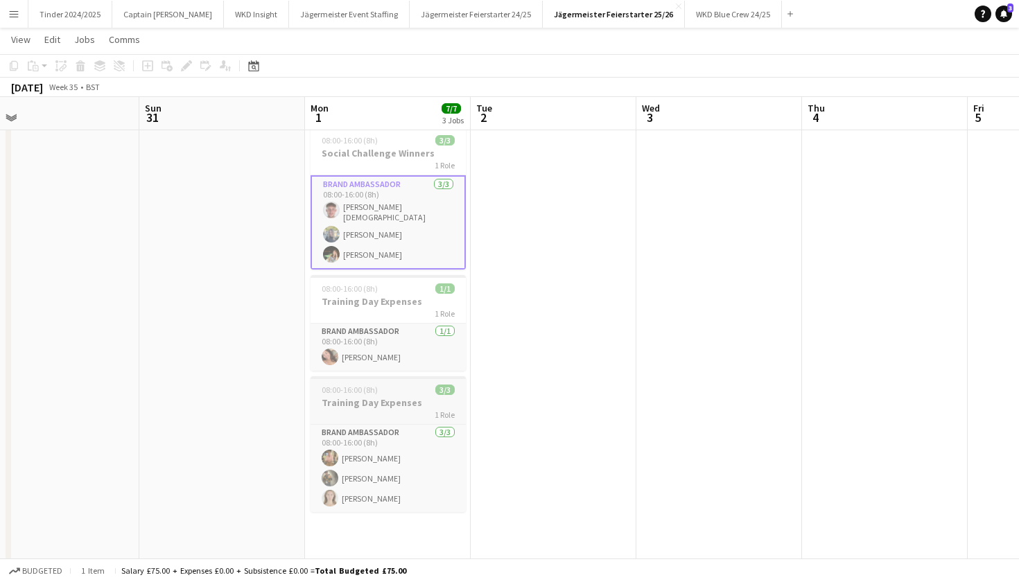
click at [378, 410] on div "1 Role" at bounding box center [388, 414] width 155 height 11
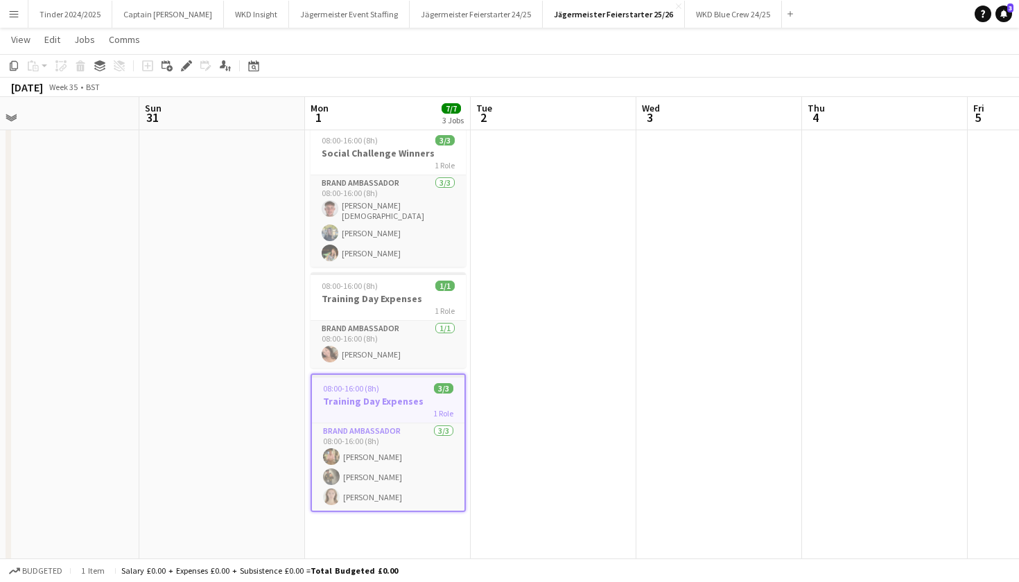
click at [348, 385] on span "08:00-16:00 (8h)" at bounding box center [351, 388] width 56 height 10
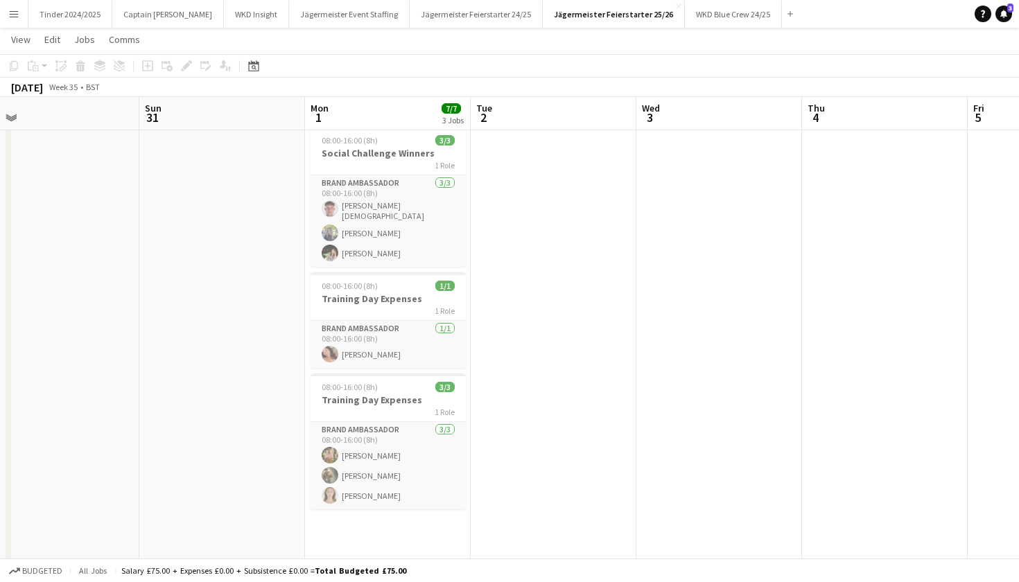
click at [21, 12] on button "Menu" at bounding box center [14, 14] width 28 height 28
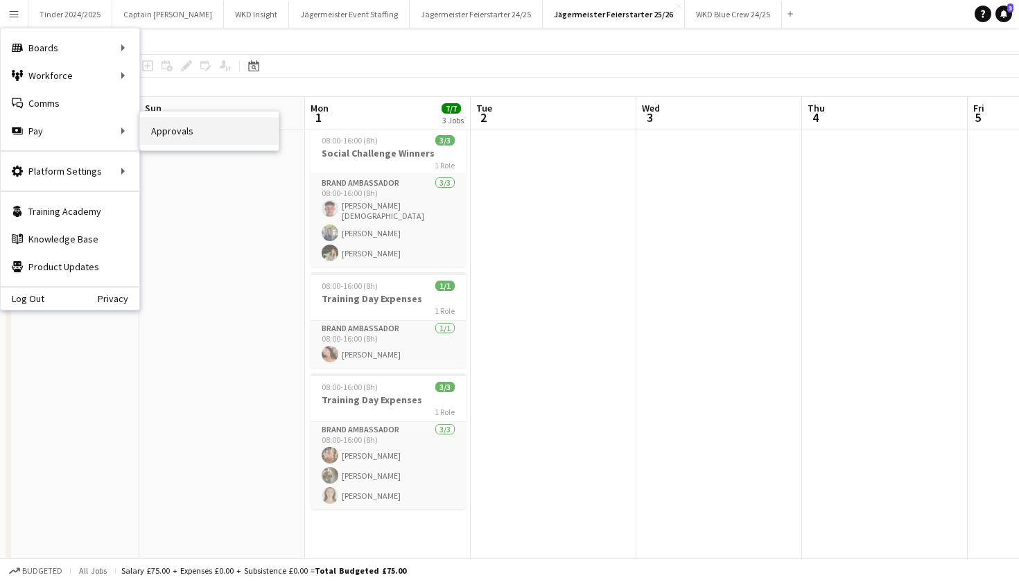
click at [220, 142] on link "Approvals" at bounding box center [209, 131] width 139 height 28
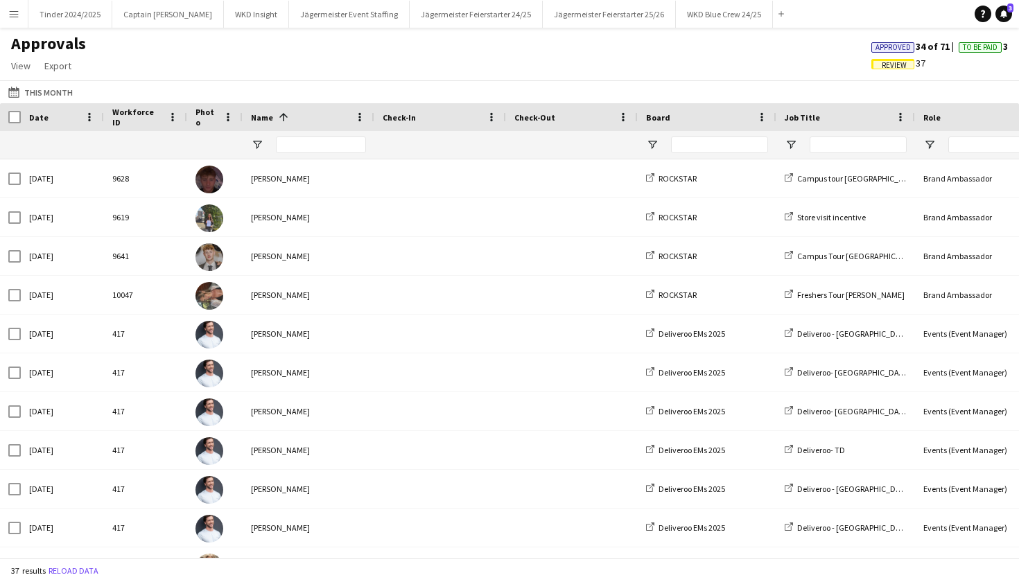
click at [907, 67] on span "Review" at bounding box center [892, 64] width 43 height 10
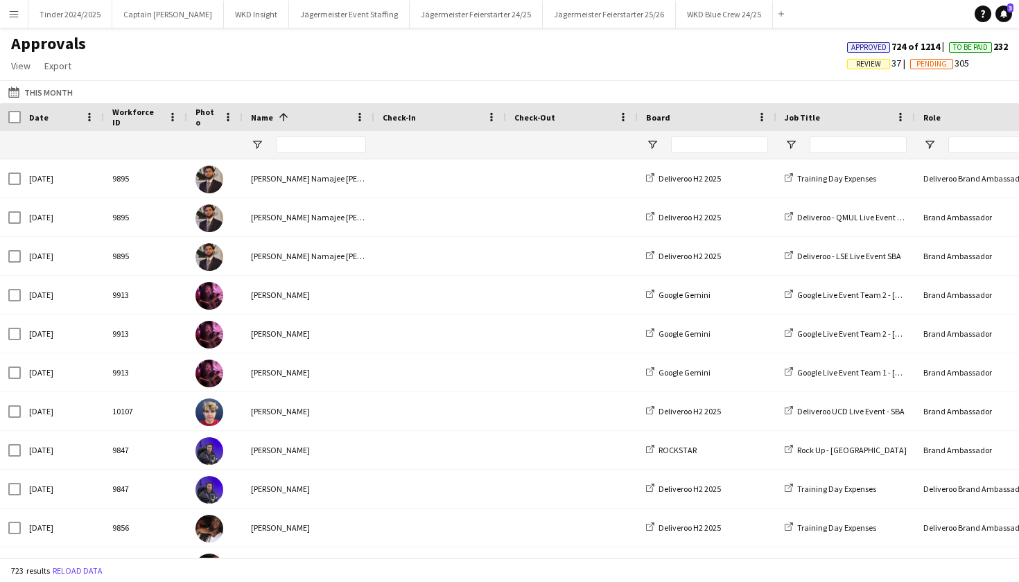
click at [860, 64] on span "Review" at bounding box center [868, 64] width 25 height 9
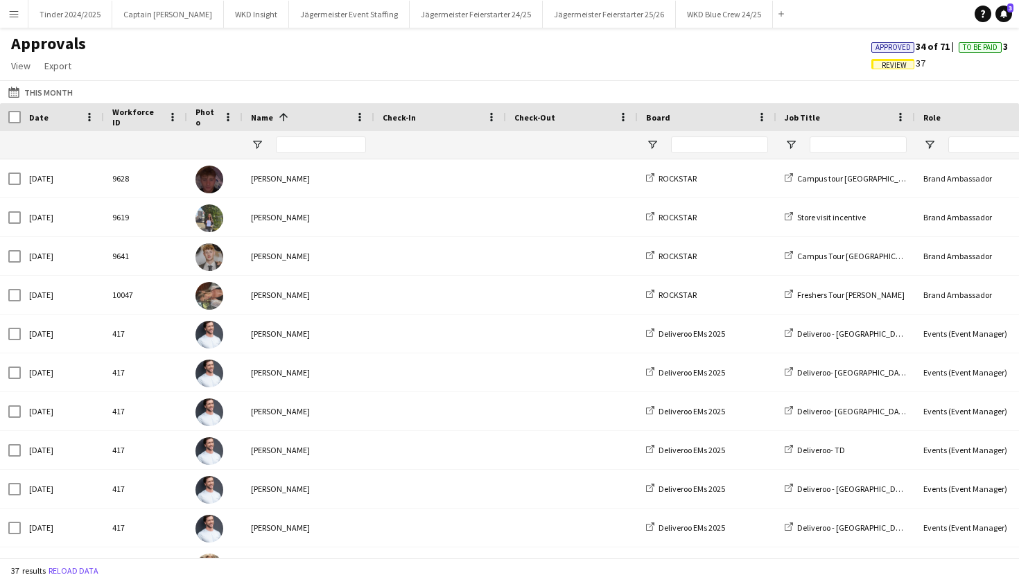
click at [883, 67] on span "Review" at bounding box center [894, 65] width 25 height 9
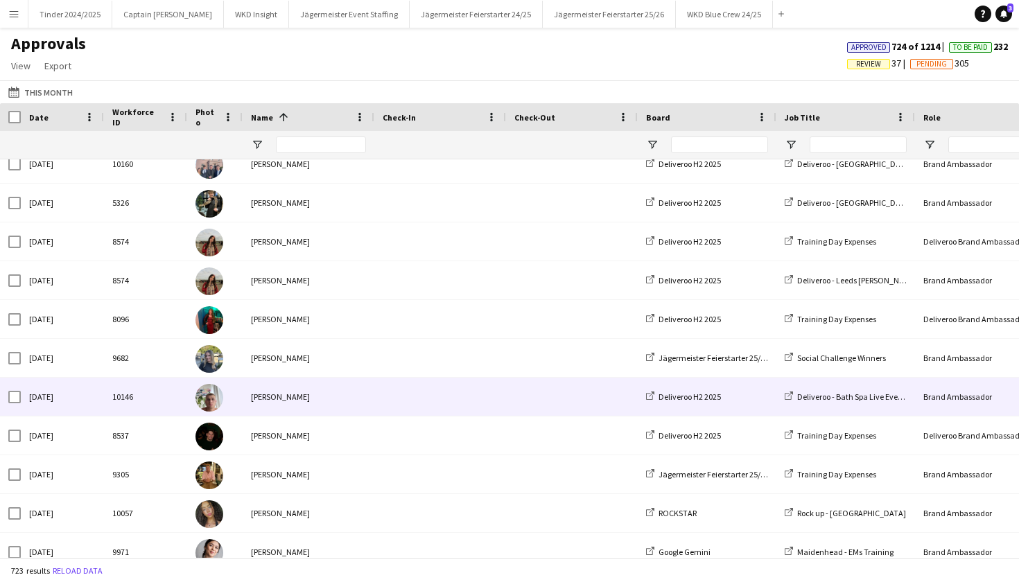
scroll to position [483, 0]
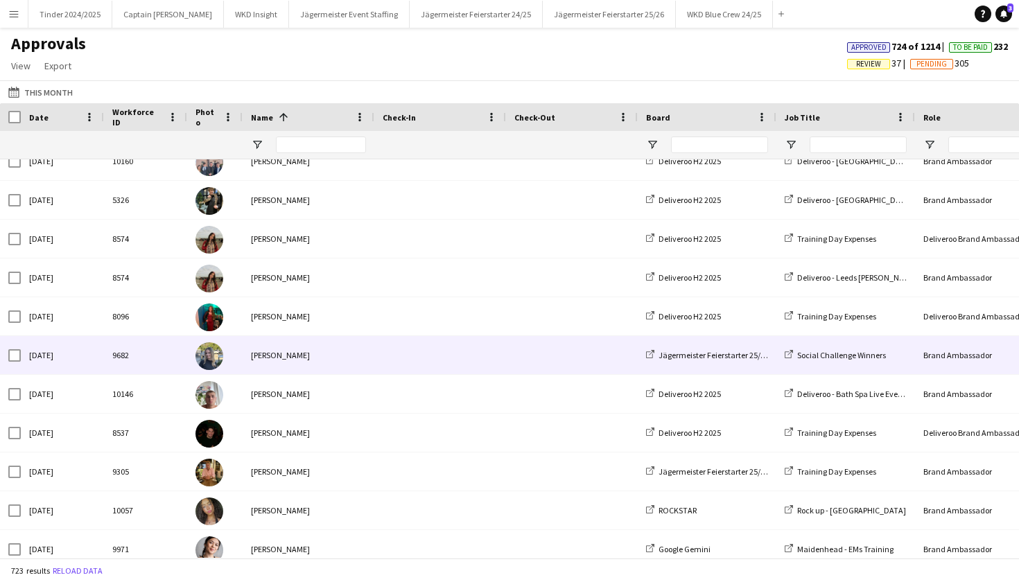
click at [374, 358] on div "[PERSON_NAME]" at bounding box center [309, 355] width 132 height 38
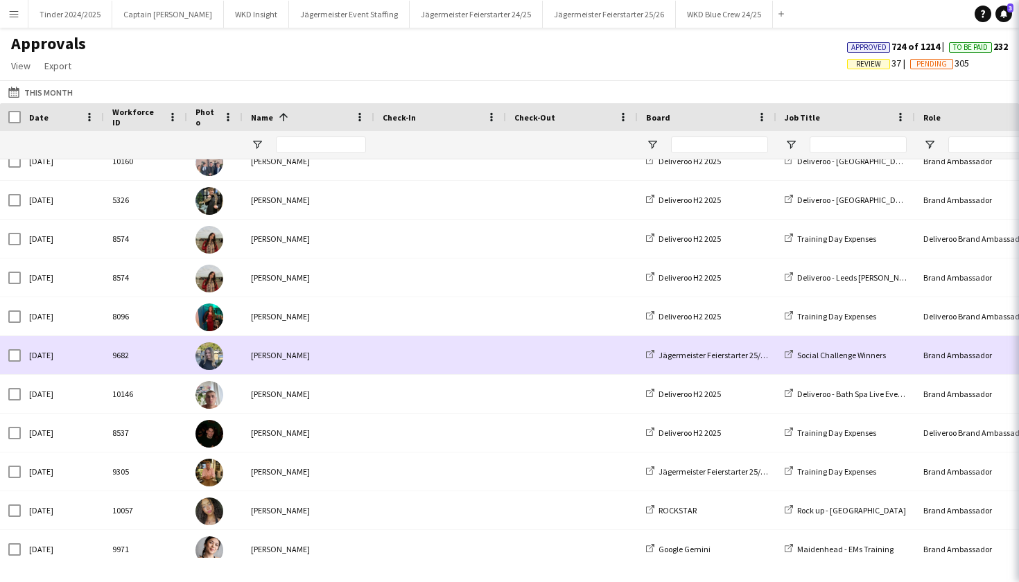
click at [374, 358] on div "[PERSON_NAME]" at bounding box center [309, 355] width 132 height 38
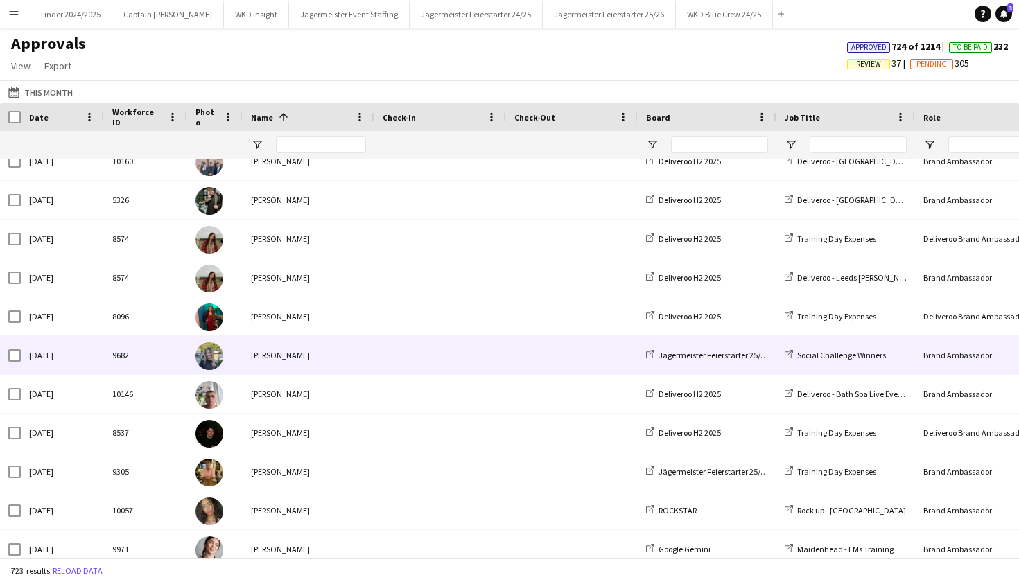
click at [374, 358] on div "[PERSON_NAME]" at bounding box center [309, 355] width 132 height 38
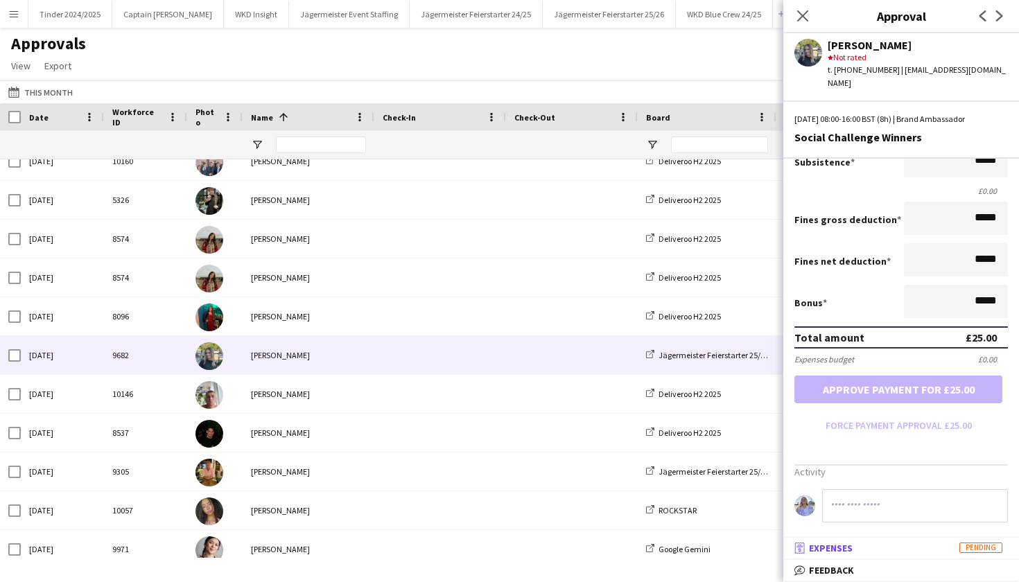
click at [948, 548] on mat-panel-title "receipt Expenses Pending" at bounding box center [898, 548] width 230 height 12
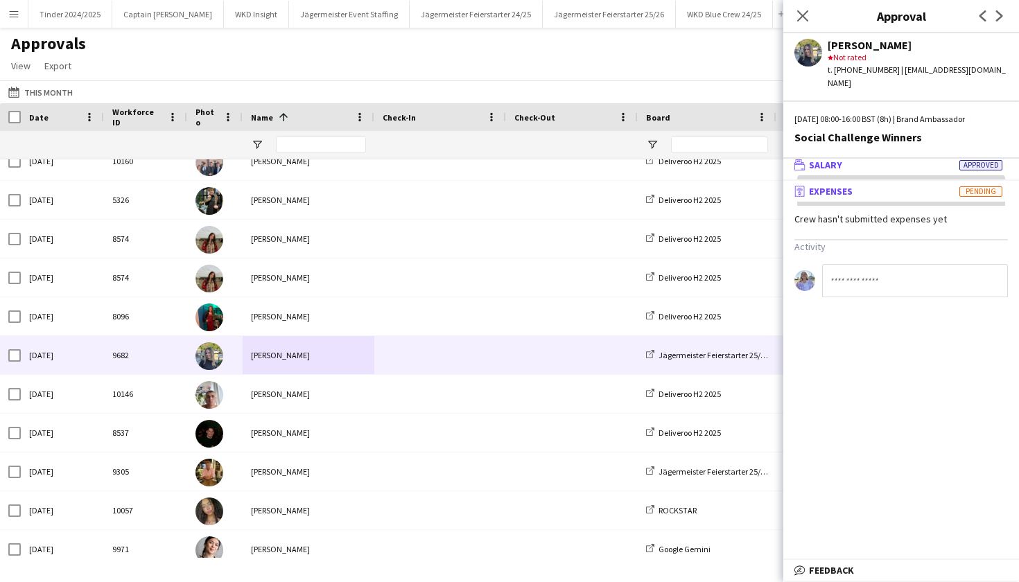
click at [870, 160] on mat-expansion-panel-header "wallet Salary Approved" at bounding box center [901, 165] width 236 height 21
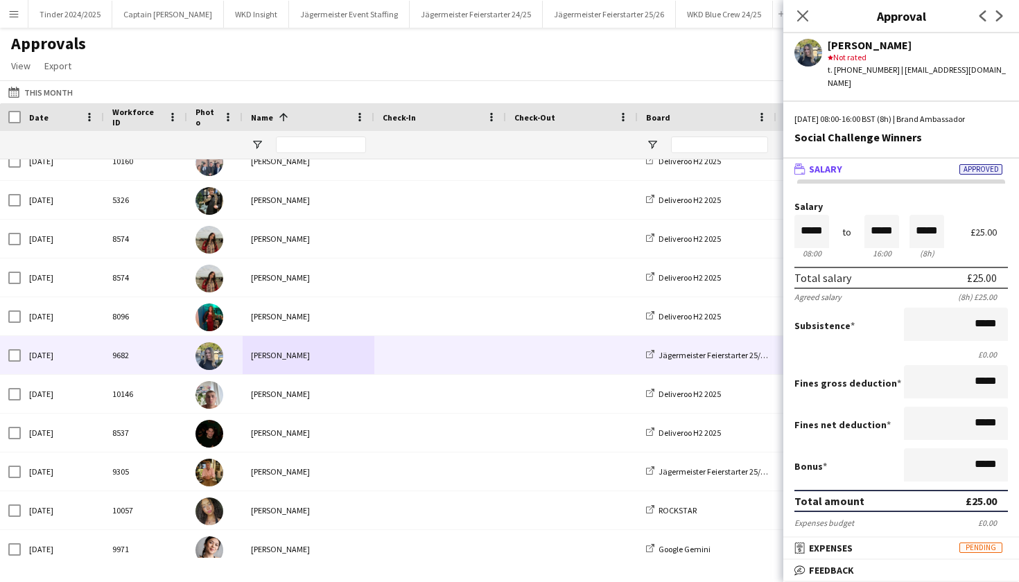
click at [812, 51] on app-user-avatar at bounding box center [808, 53] width 28 height 28
click at [977, 12] on icon "Previous" at bounding box center [982, 15] width 11 height 11
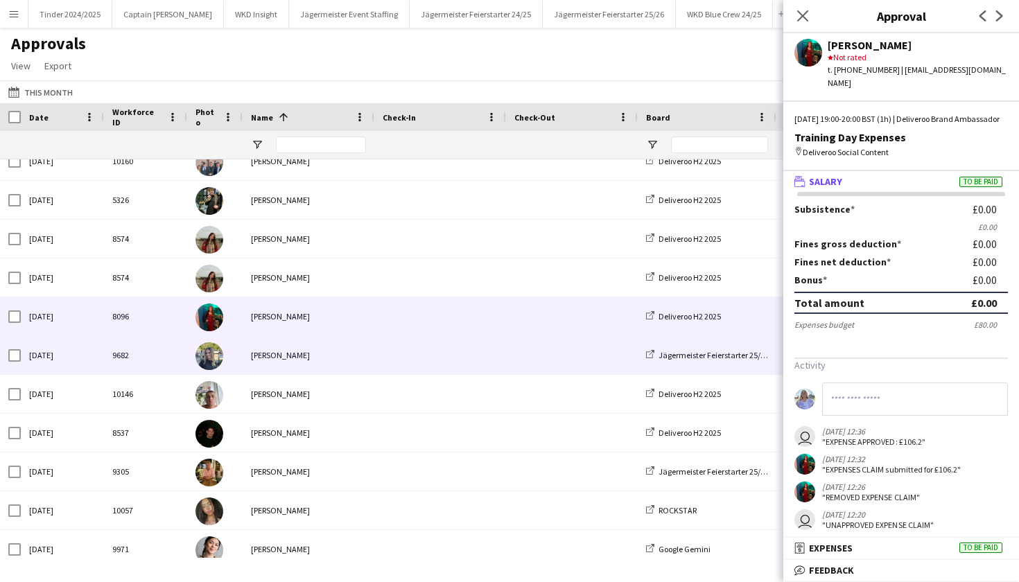
click at [439, 362] on span at bounding box center [440, 355] width 115 height 38
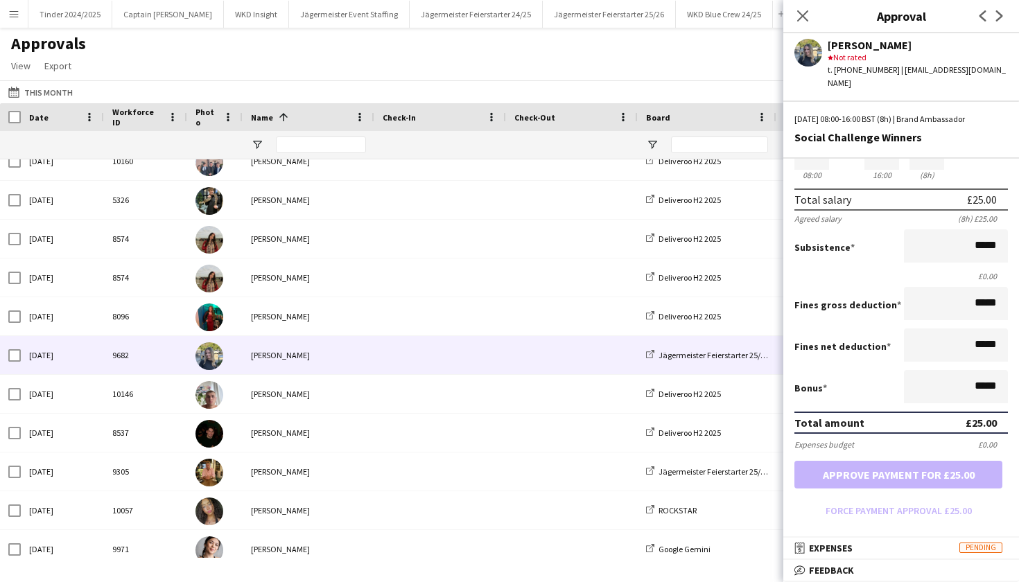
click at [921, 467] on form "Salary ***** 08:00 to ***** 16:00 ***** (8h) £25.00 Total salary £25.00 Agreed …" at bounding box center [901, 322] width 236 height 399
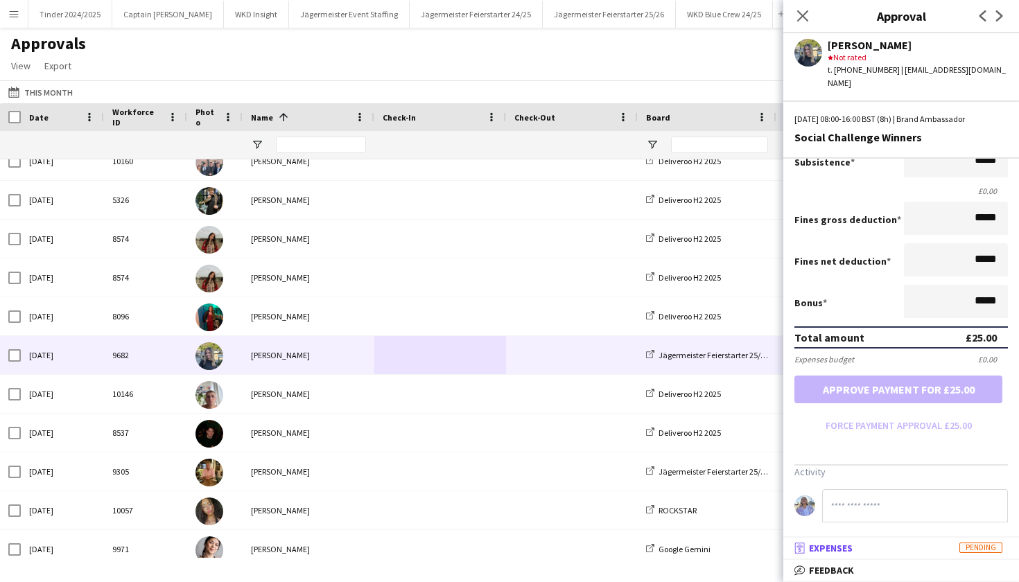
click at [861, 550] on mat-panel-title "receipt Expenses Pending" at bounding box center [898, 548] width 230 height 12
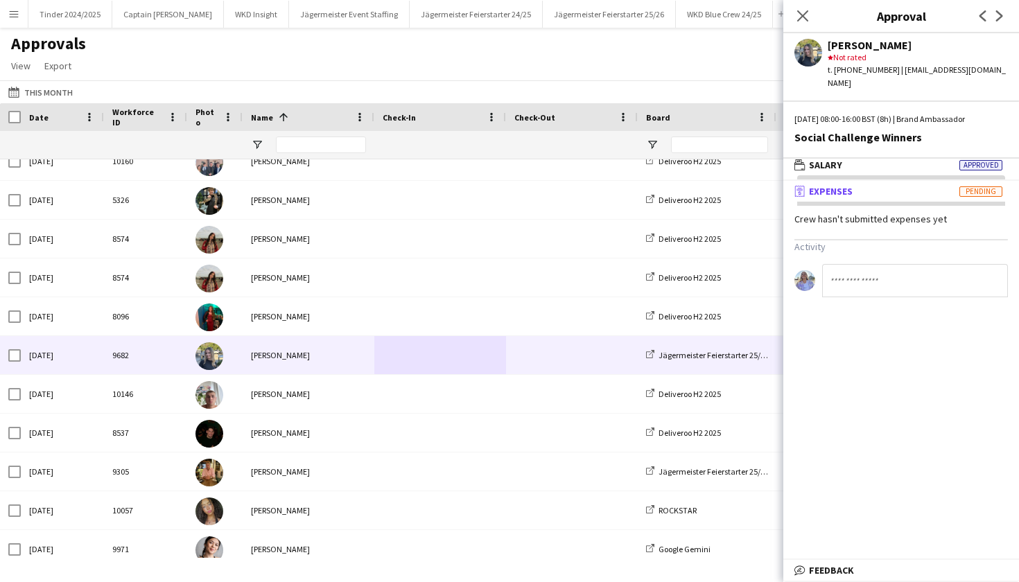
click at [833, 53] on app-icon "star" at bounding box center [831, 57] width 6 height 10
click at [833, 47] on div "[PERSON_NAME]" at bounding box center [918, 45] width 180 height 12
click at [799, 53] on app-user-avatar at bounding box center [808, 53] width 28 height 28
click at [796, 14] on app-icon "Close pop-in" at bounding box center [803, 16] width 20 height 20
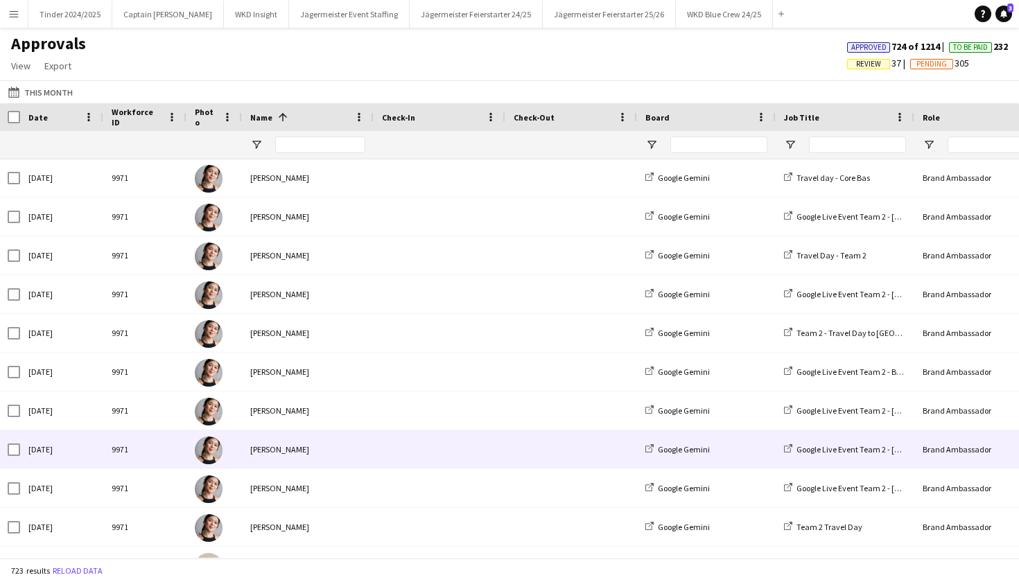
scroll to position [893, 0]
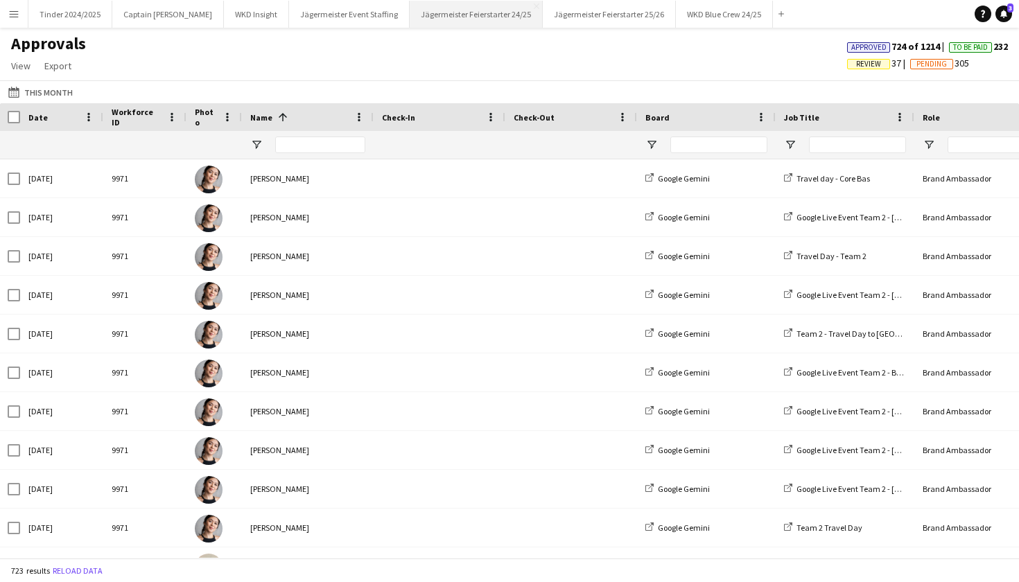
click at [484, 20] on button "Jägermeister Feierstarter 24/25 Close" at bounding box center [476, 14] width 133 height 27
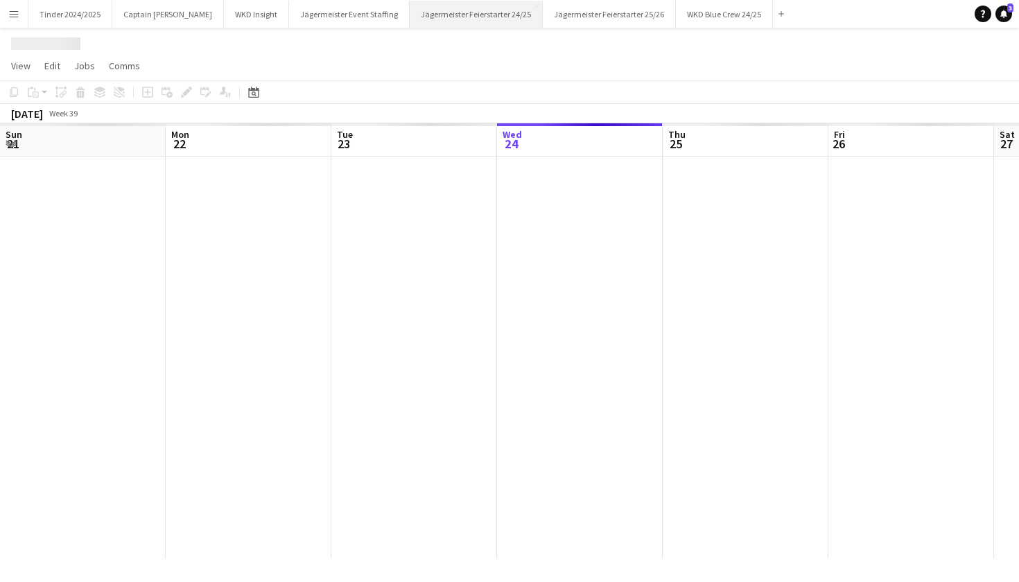
scroll to position [0, 331]
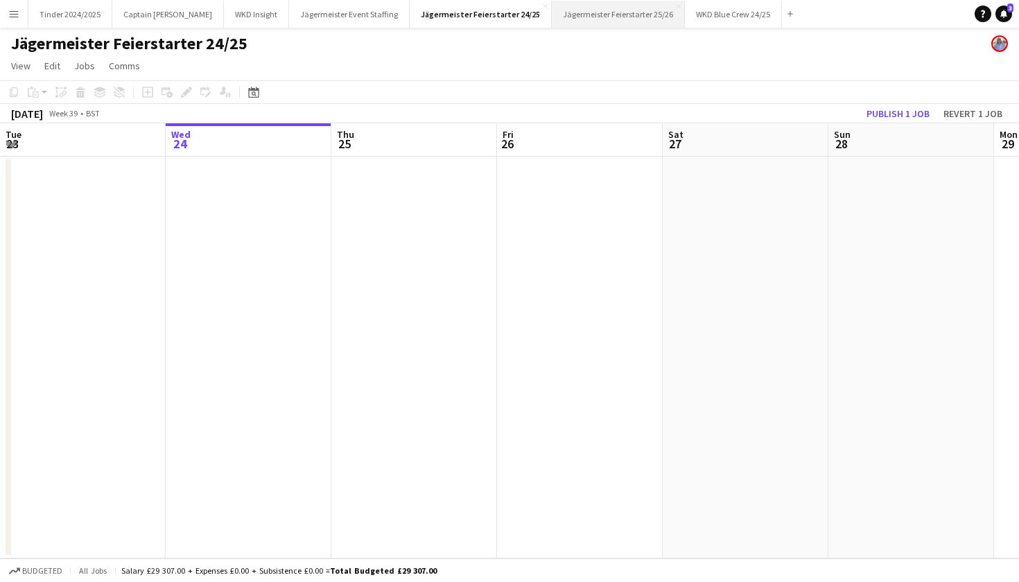
click at [602, 17] on button "Jägermeister Feierstarter 25/26 Close" at bounding box center [618, 14] width 133 height 27
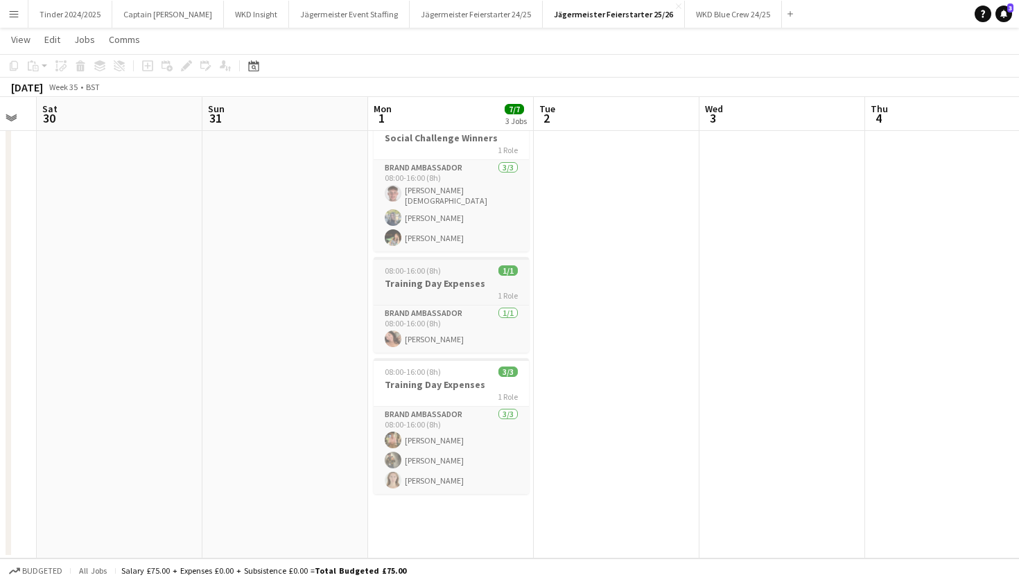
scroll to position [49, 0]
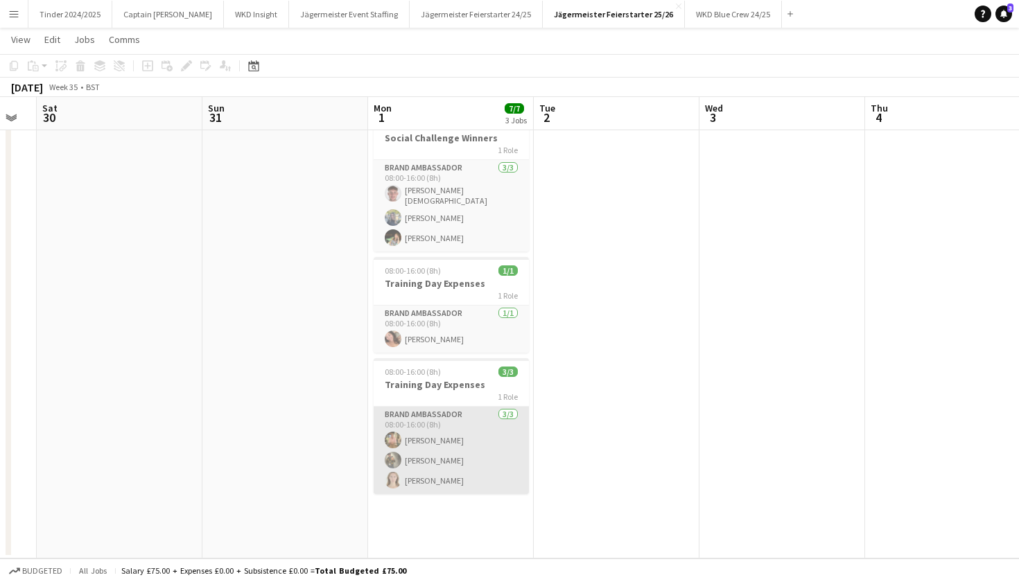
click at [449, 442] on app-card-role "Brand Ambassador [DATE] 08:00-16:00 (8h) [PERSON_NAME] [PERSON_NAME] [PERSON_NA…" at bounding box center [451, 450] width 155 height 87
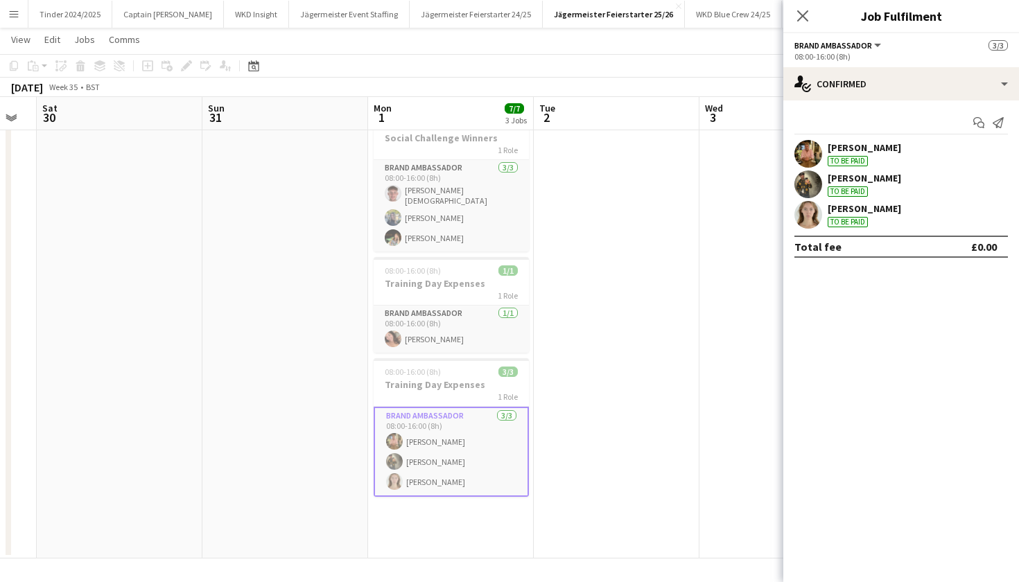
click at [836, 144] on div "[PERSON_NAME]" at bounding box center [864, 147] width 73 height 12
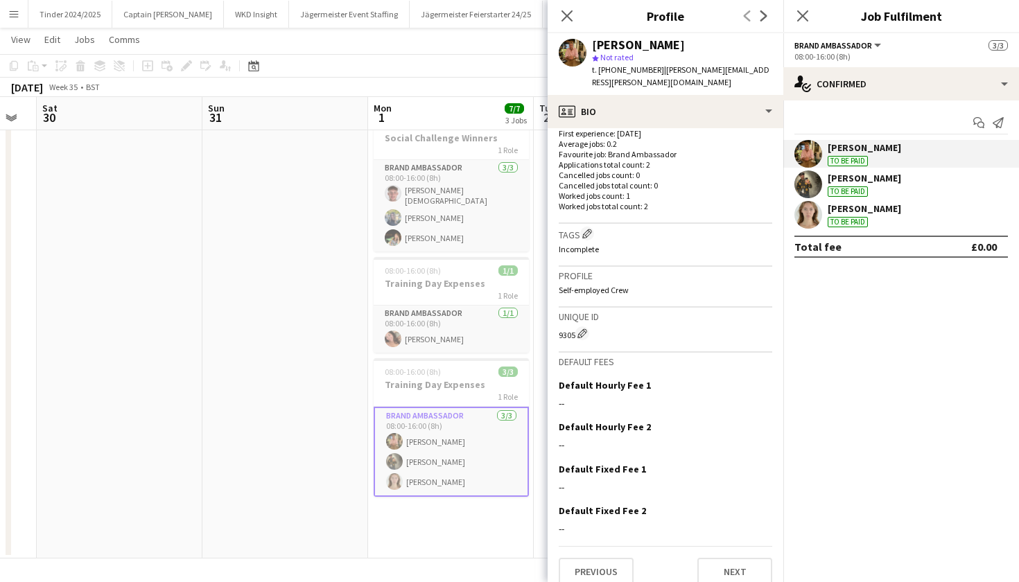
scroll to position [358, 0]
click at [724, 559] on button "Next" at bounding box center [734, 573] width 75 height 28
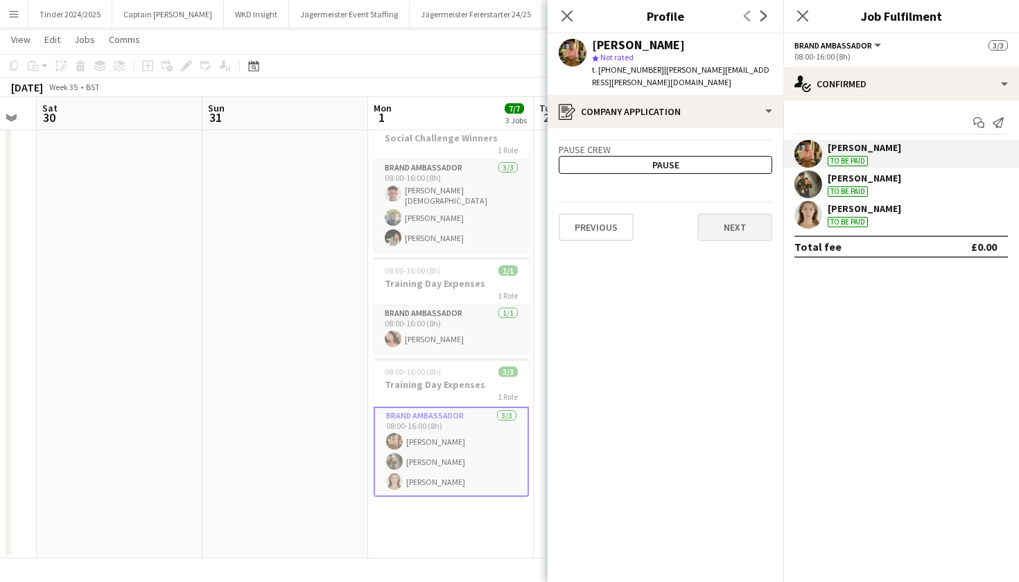
click at [721, 214] on button "Next" at bounding box center [734, 228] width 75 height 28
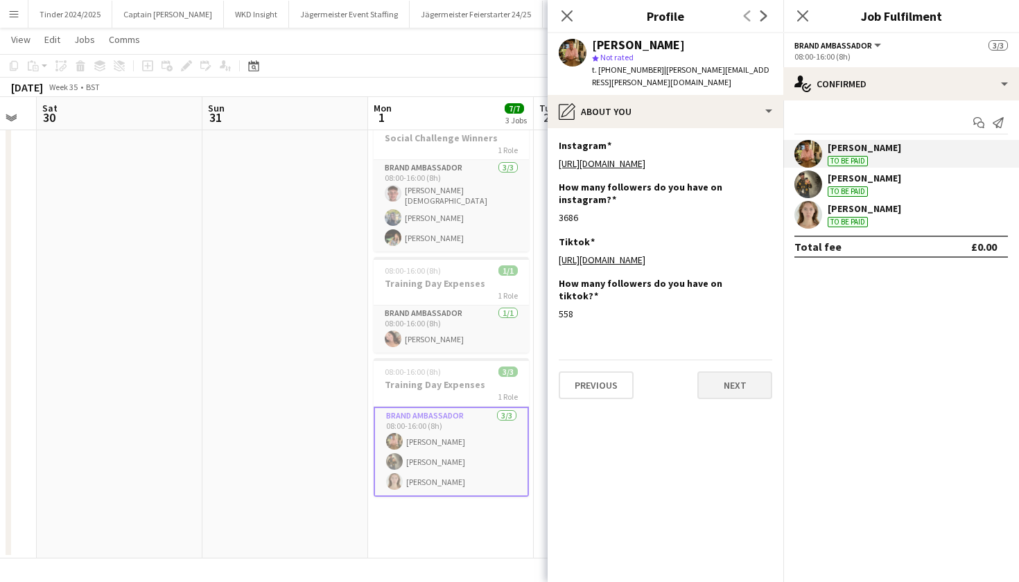
click at [709, 384] on button "Next" at bounding box center [734, 386] width 75 height 28
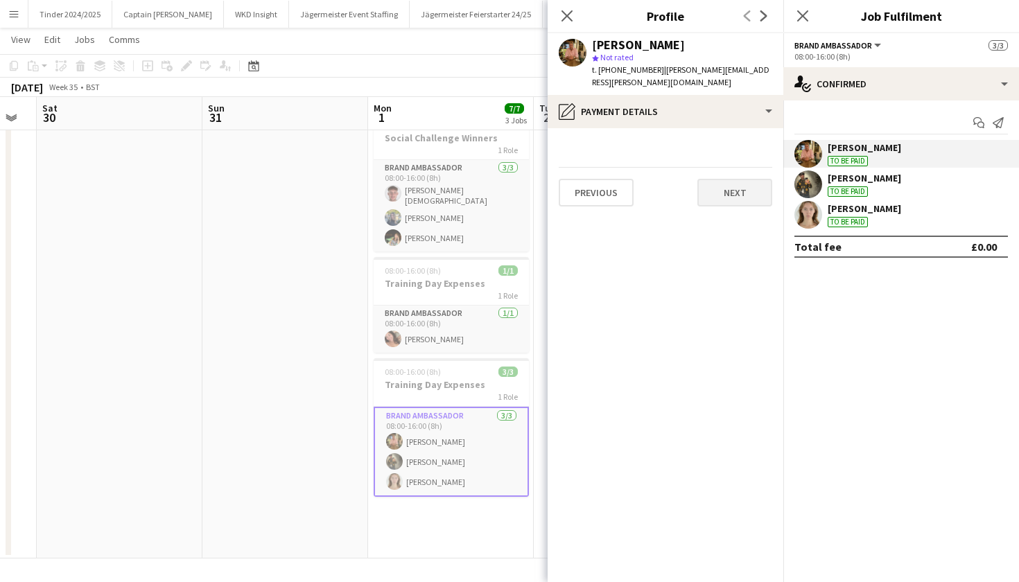
click at [736, 182] on button "Next" at bounding box center [734, 193] width 75 height 28
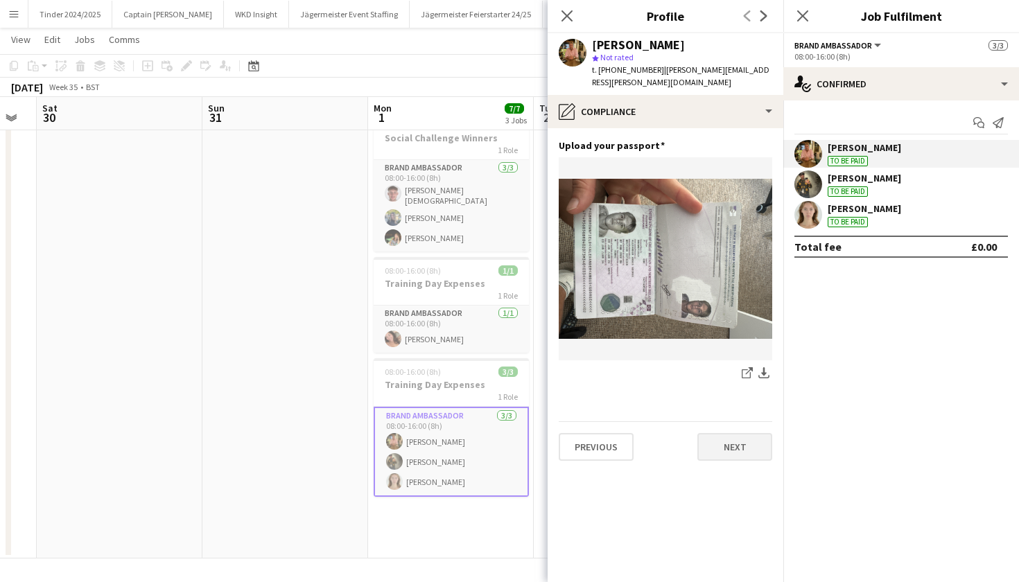
click at [726, 433] on button "Next" at bounding box center [734, 447] width 75 height 28
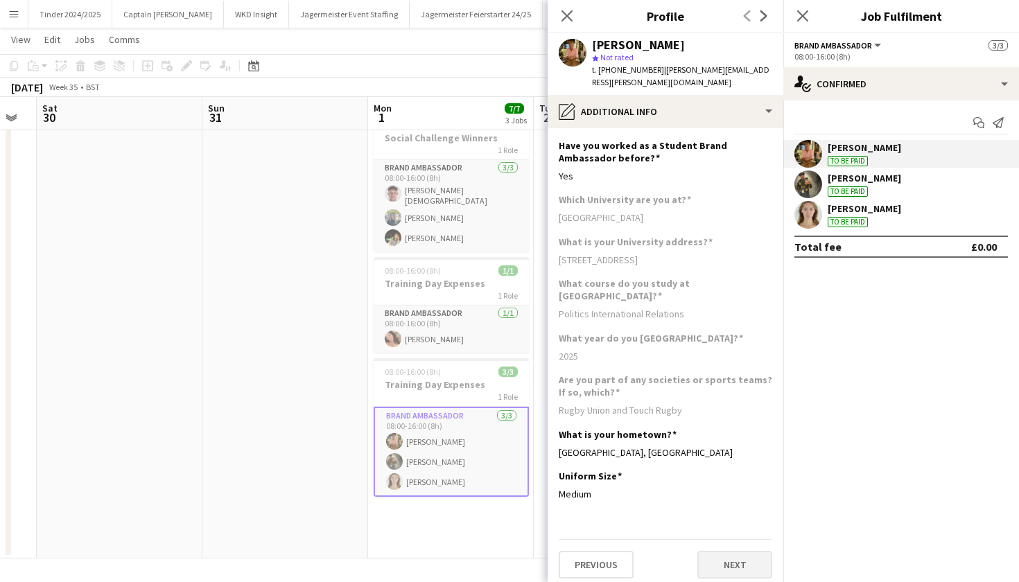
click at [728, 551] on button "Next" at bounding box center [734, 565] width 75 height 28
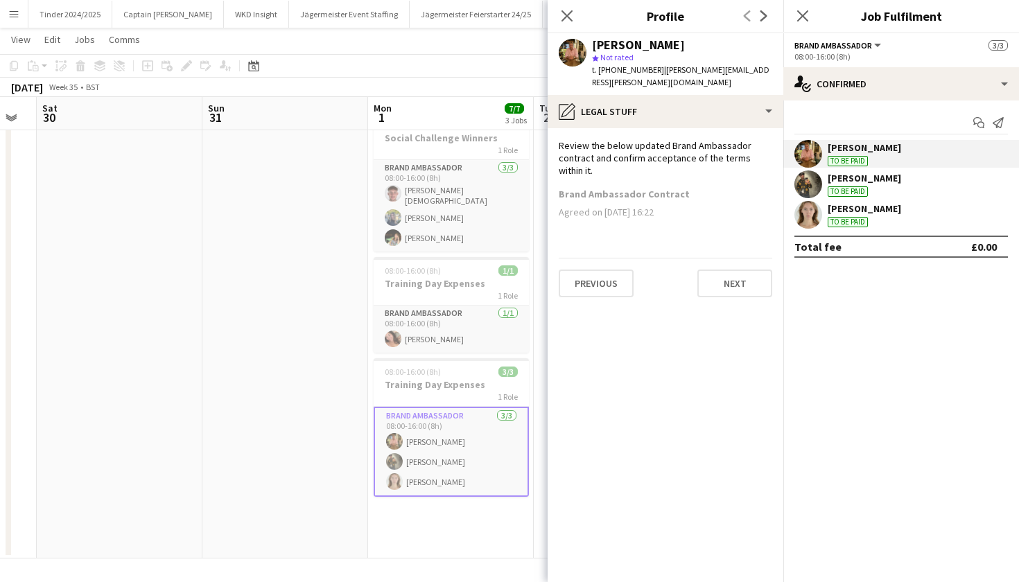
click at [716, 284] on app-section-data-types "Review the below updated Brand Ambassador contract and confirm acceptance of th…" at bounding box center [666, 355] width 236 height 454
click at [713, 275] on button "Next" at bounding box center [734, 284] width 75 height 28
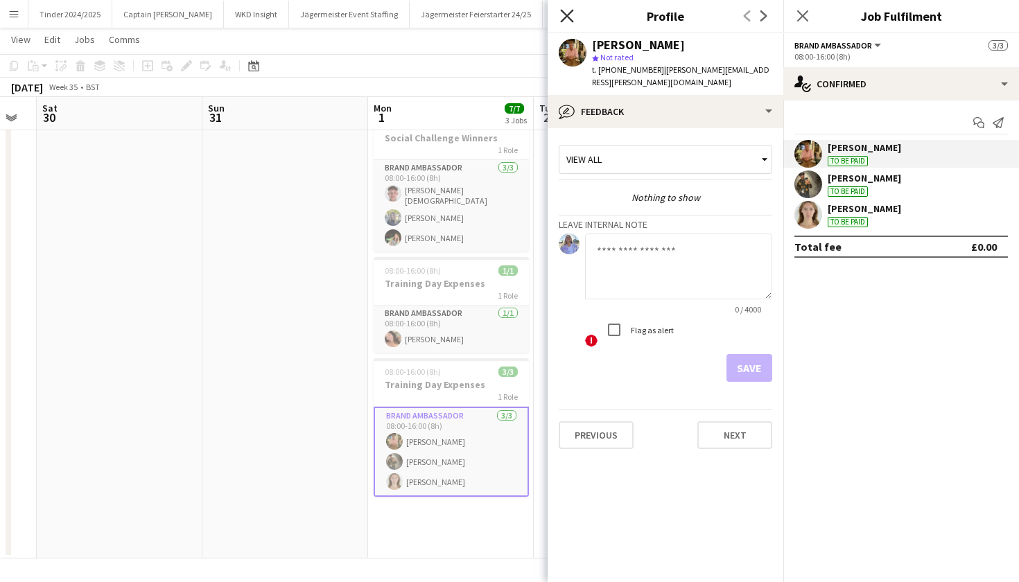
click at [564, 13] on icon at bounding box center [566, 15] width 13 height 13
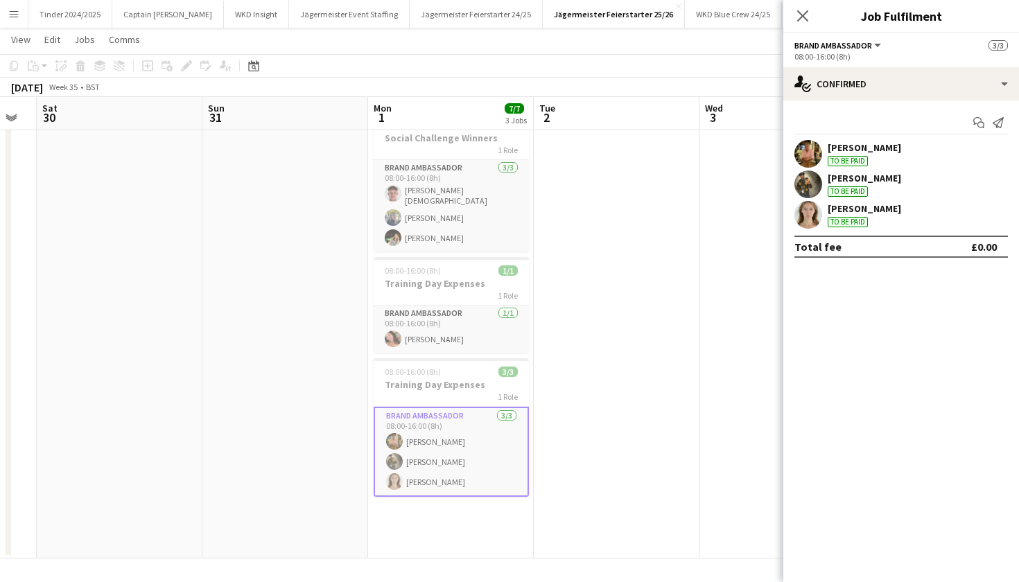
click at [431, 455] on app-card-role "Brand Ambassador [DATE] 08:00-16:00 (8h) [PERSON_NAME] [PERSON_NAME] [PERSON_NA…" at bounding box center [451, 452] width 155 height 90
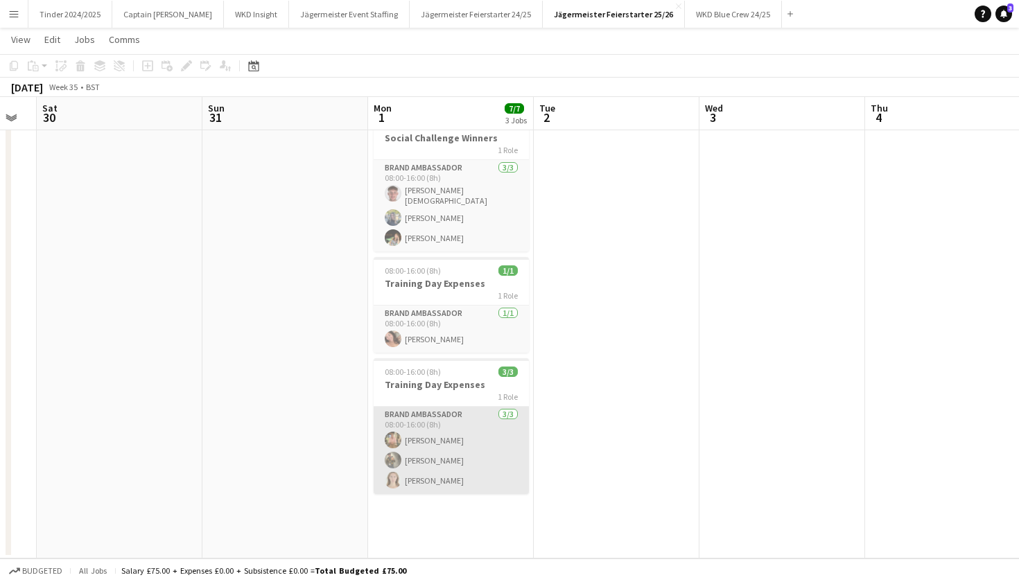
click at [437, 455] on app-card-role "Brand Ambassador [DATE] 08:00-16:00 (8h) [PERSON_NAME] [PERSON_NAME] [PERSON_NA…" at bounding box center [451, 450] width 155 height 87
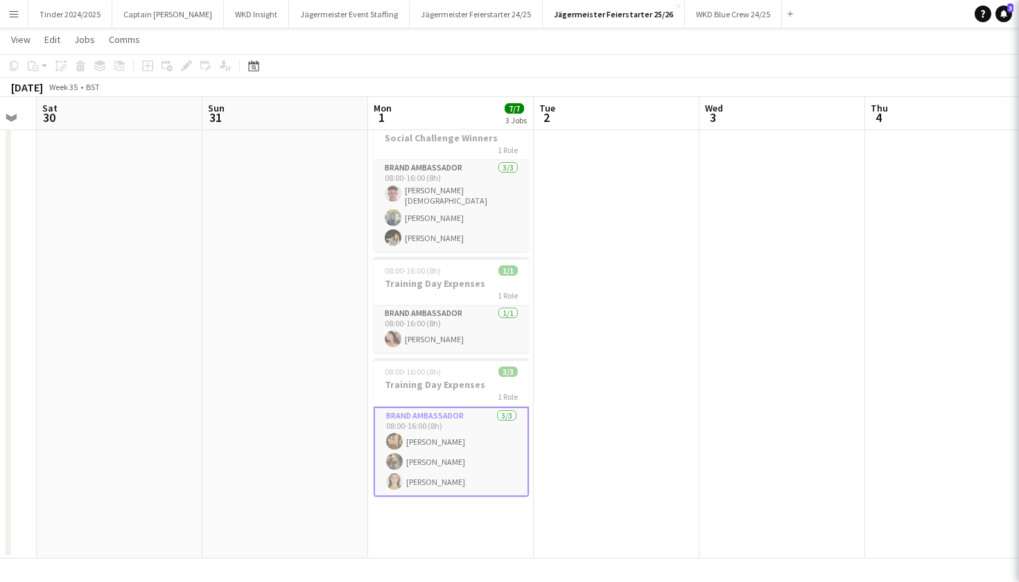
scroll to position [0, 294]
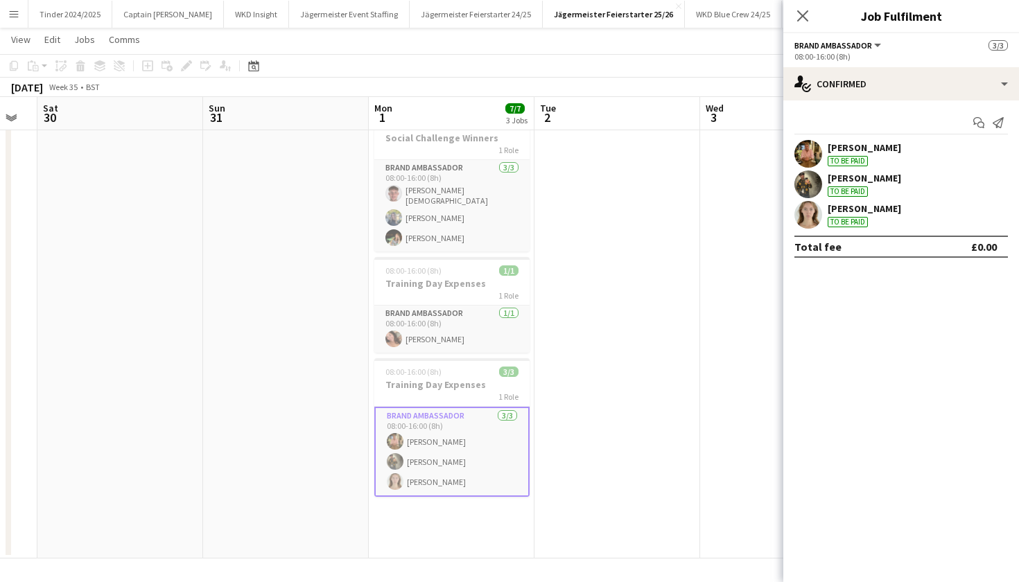
click at [857, 189] on div "To be paid" at bounding box center [848, 191] width 40 height 10
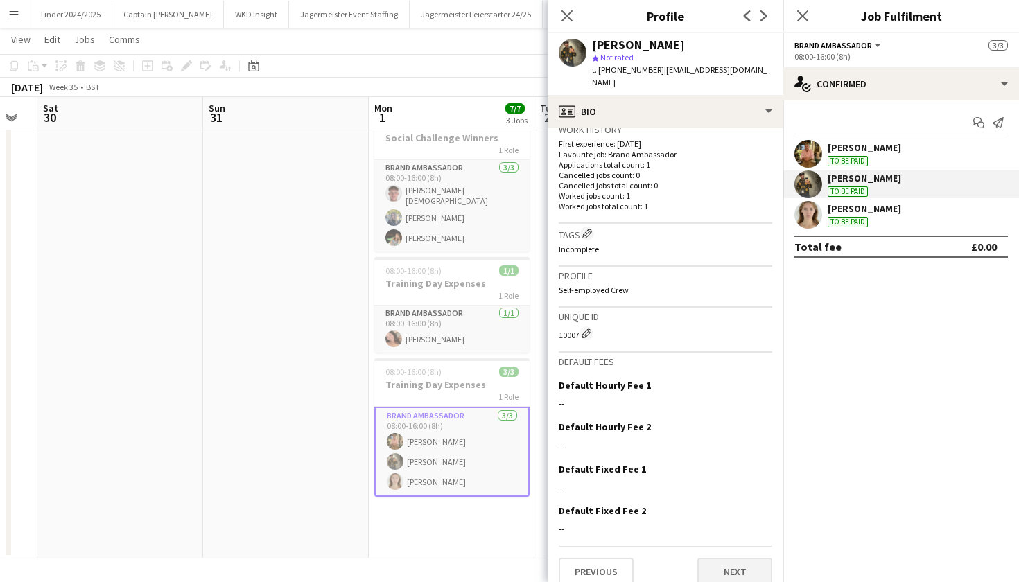
click at [715, 558] on button "Next" at bounding box center [734, 572] width 75 height 28
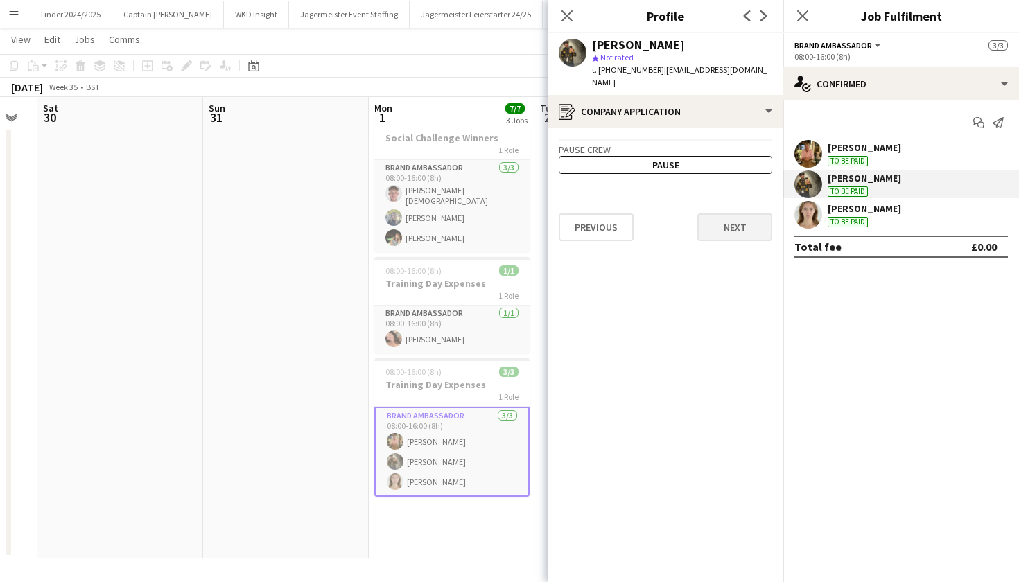
click at [716, 214] on button "Next" at bounding box center [734, 228] width 75 height 28
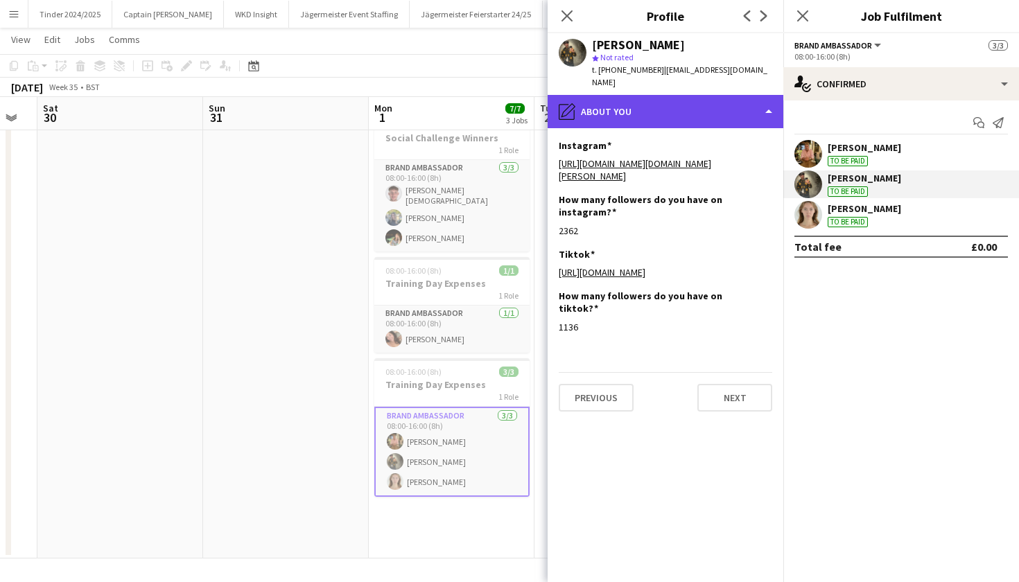
click at [731, 95] on div "pencil4 About you" at bounding box center [666, 111] width 236 height 33
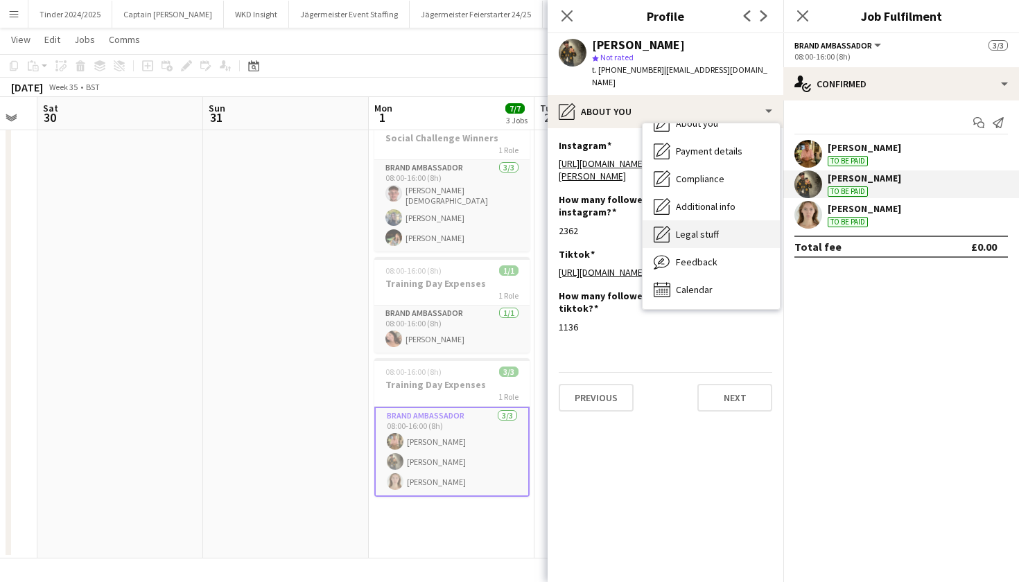
click at [702, 228] on span "Legal stuff" at bounding box center [697, 234] width 43 height 12
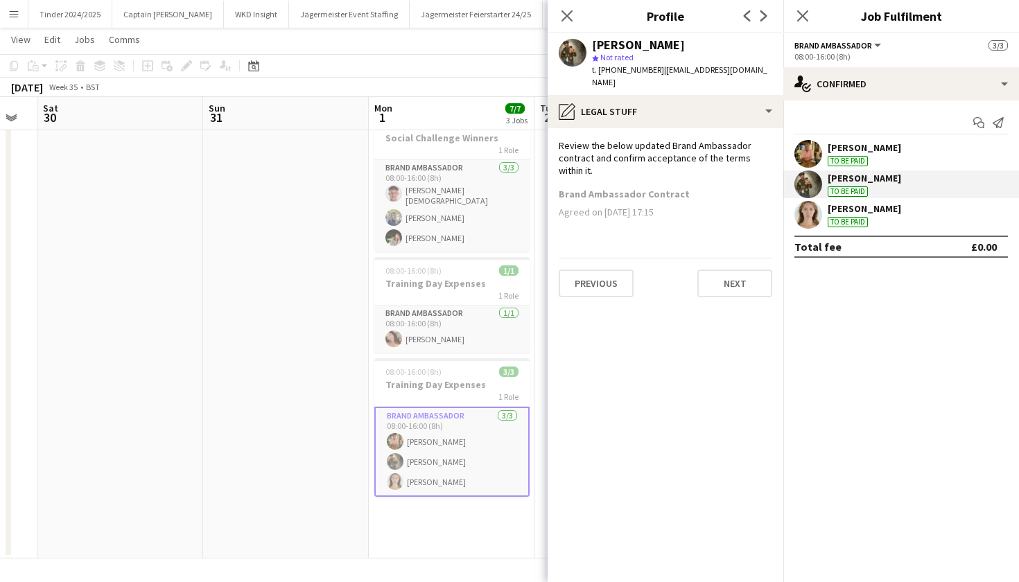
click at [911, 214] on div "[PERSON_NAME] To be paid" at bounding box center [901, 215] width 236 height 28
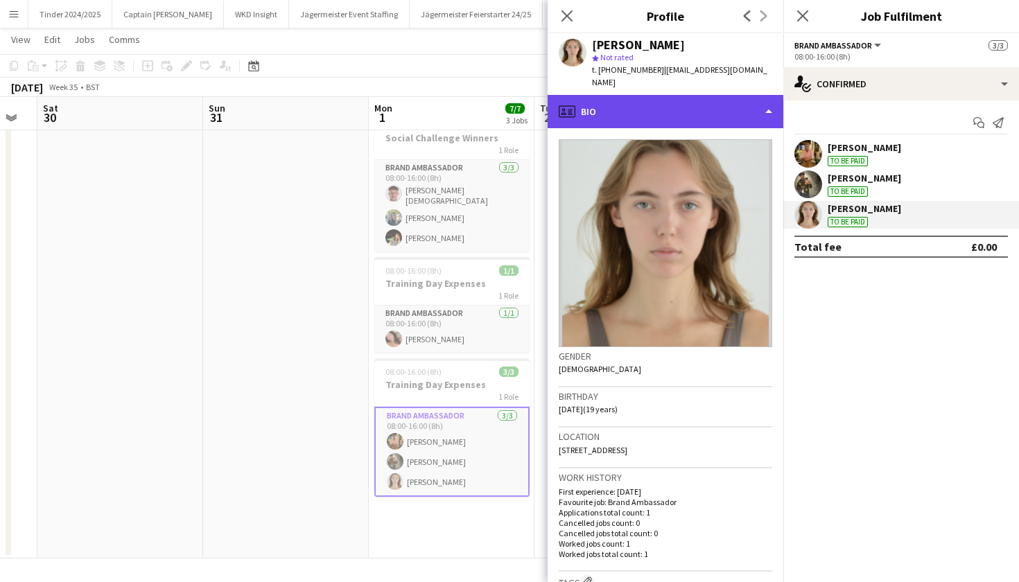
click at [636, 98] on div "profile Bio" at bounding box center [666, 111] width 236 height 33
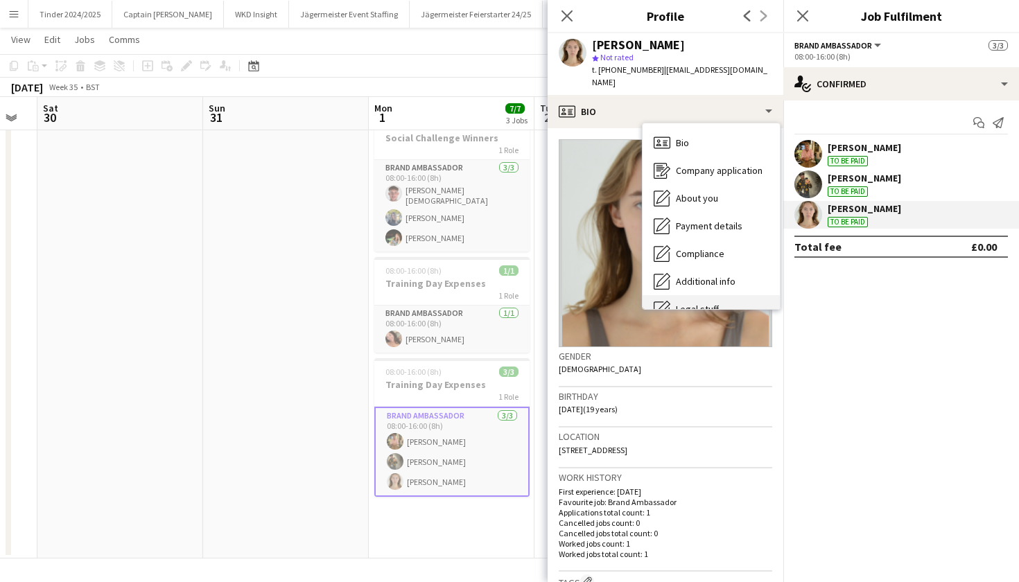
click at [730, 295] on div "Legal stuff Legal stuff" at bounding box center [711, 309] width 137 height 28
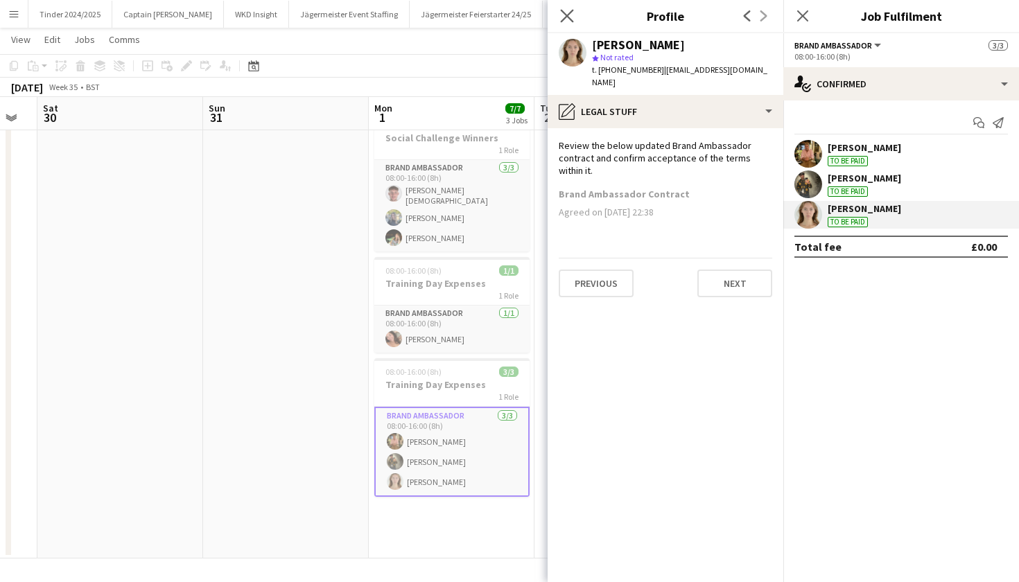
click at [561, 18] on app-icon "Close pop-in" at bounding box center [567, 16] width 20 height 20
